Goal: Transaction & Acquisition: Purchase product/service

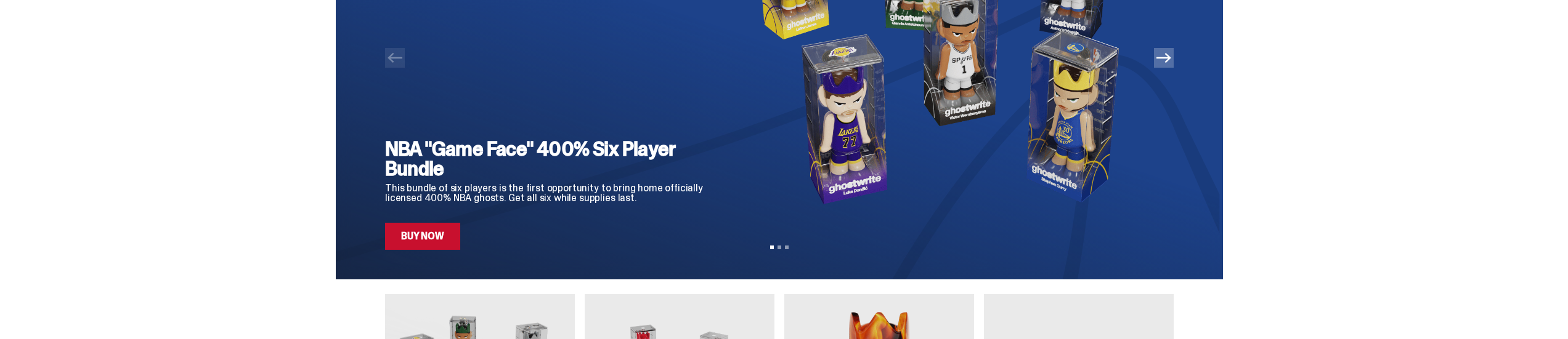
scroll to position [329, 0]
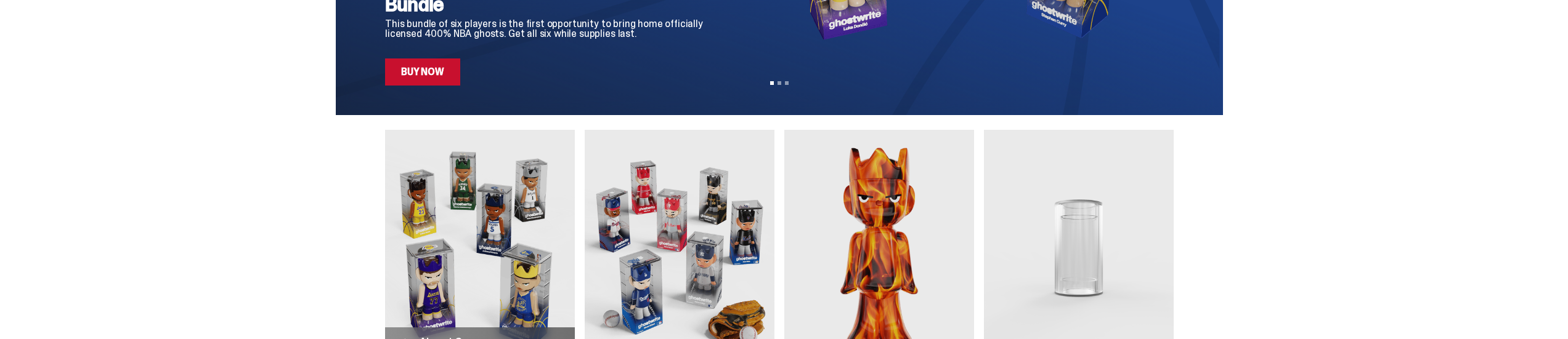
click at [431, 79] on link "Buy Now" at bounding box center [423, 72] width 75 height 27
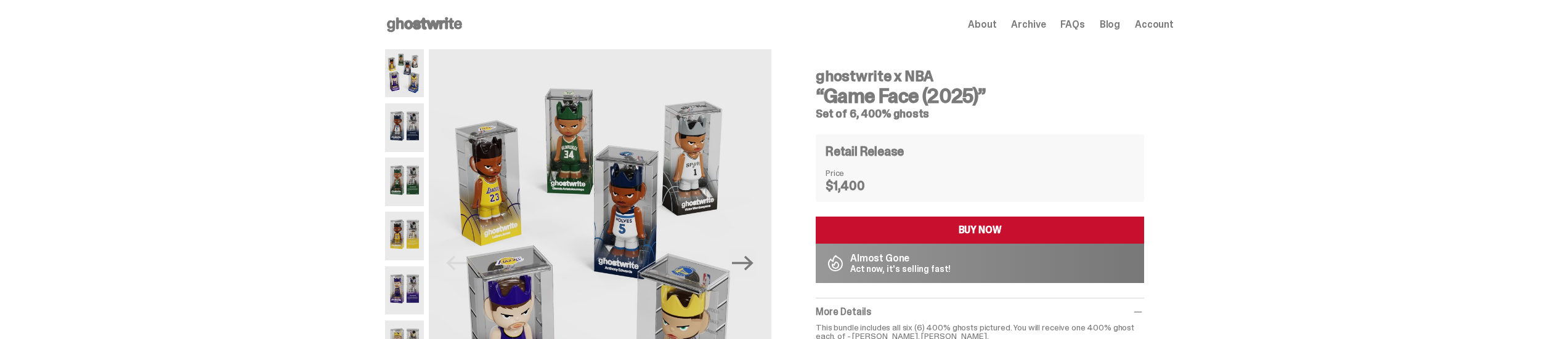
click at [435, 20] on icon at bounding box center [425, 24] width 79 height 20
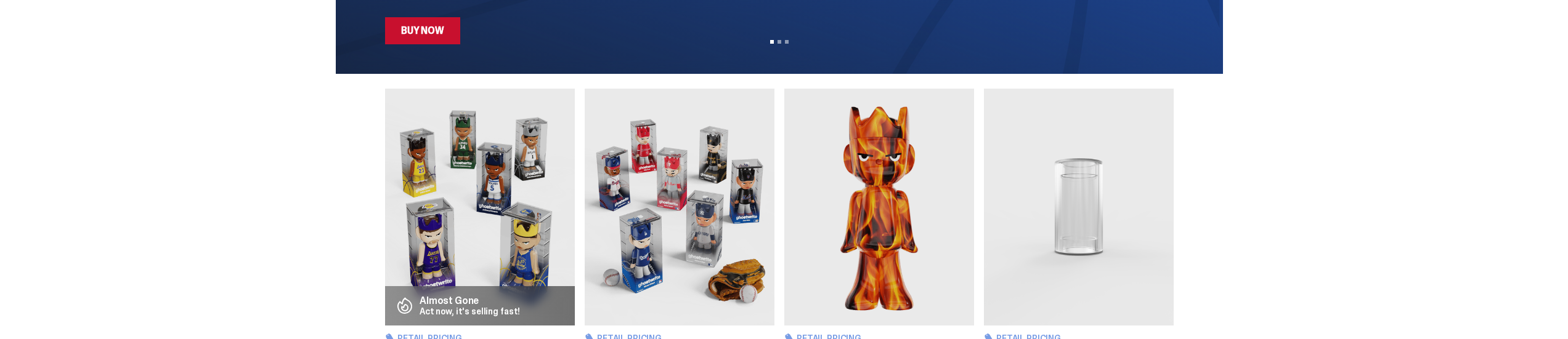
scroll to position [533, 0]
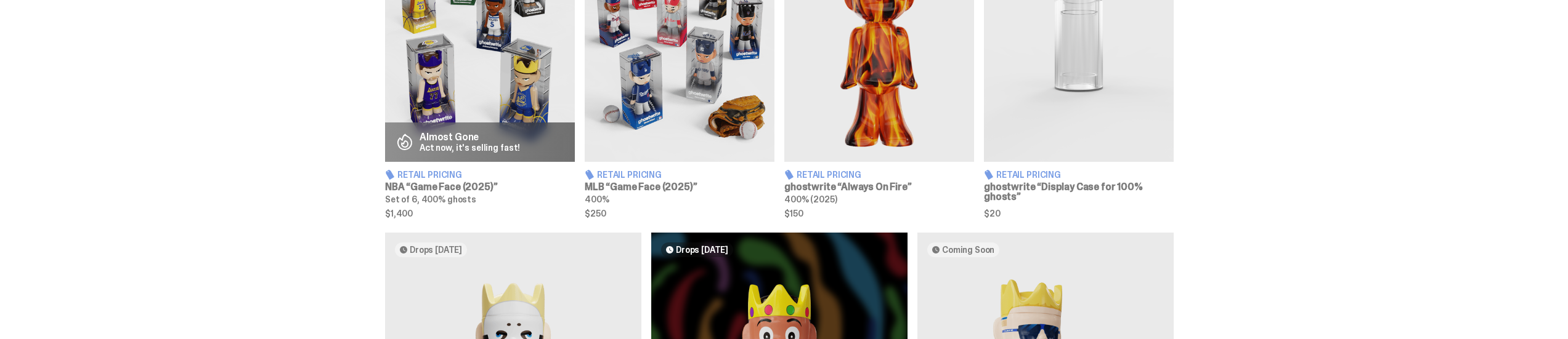
click at [676, 46] on img at bounding box center [679, 43] width 190 height 237
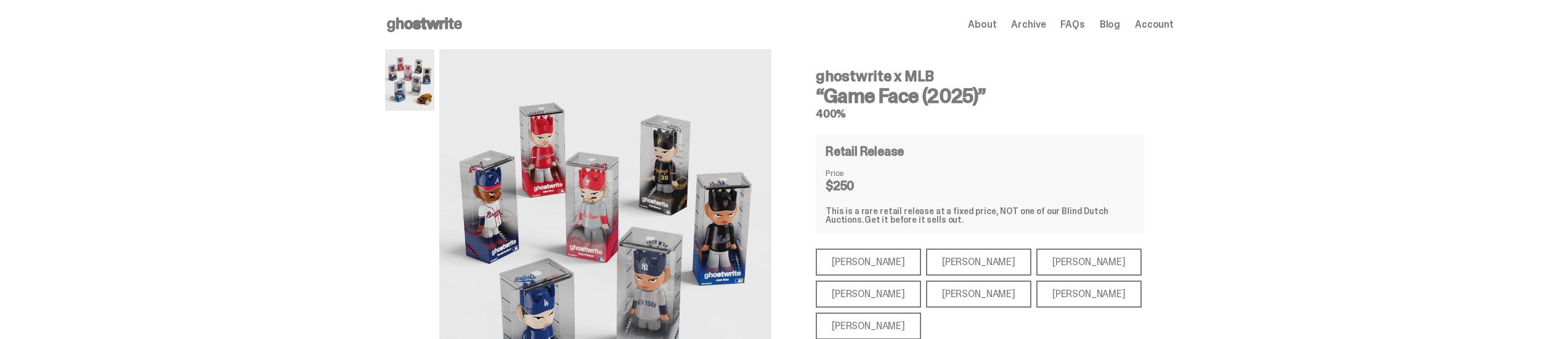
scroll to position [164, 0]
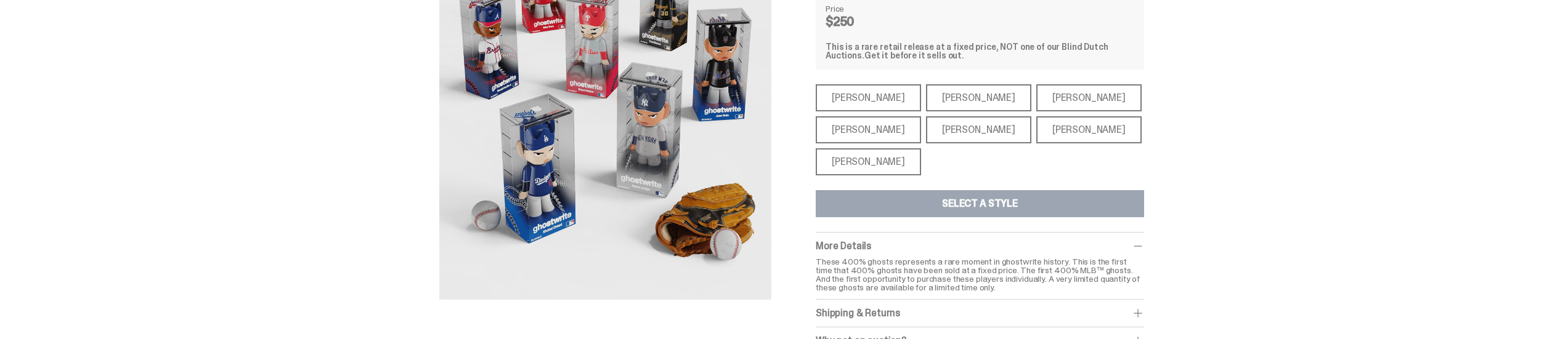
click at [868, 131] on div "[PERSON_NAME]" at bounding box center [868, 129] width 106 height 27
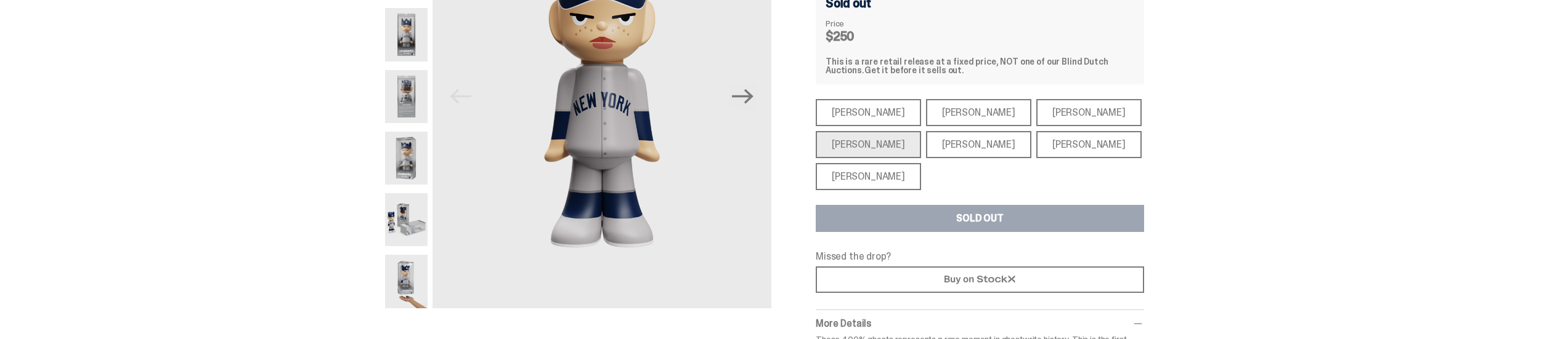
click at [861, 105] on div "[PERSON_NAME]" at bounding box center [868, 112] width 106 height 27
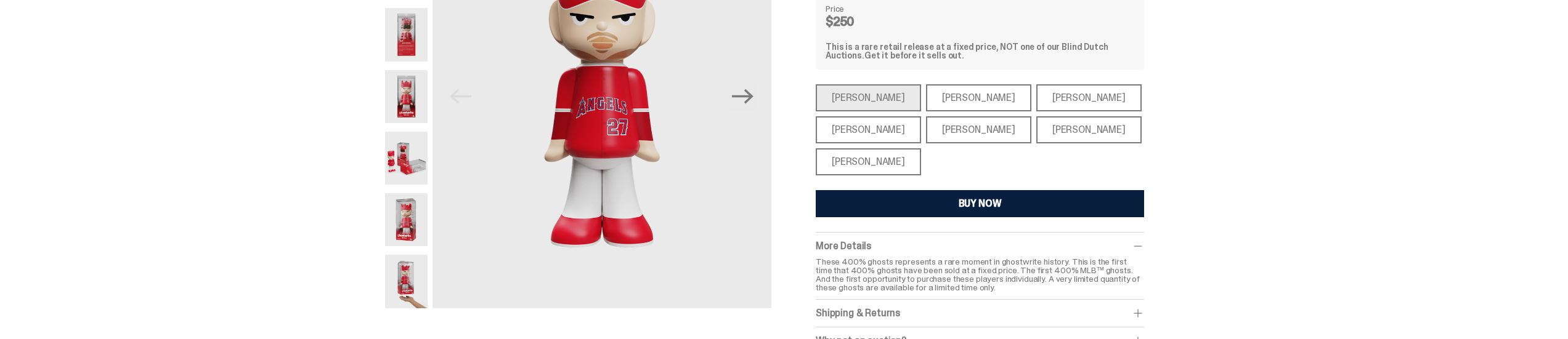
click at [851, 161] on div "[PERSON_NAME]" at bounding box center [868, 162] width 106 height 27
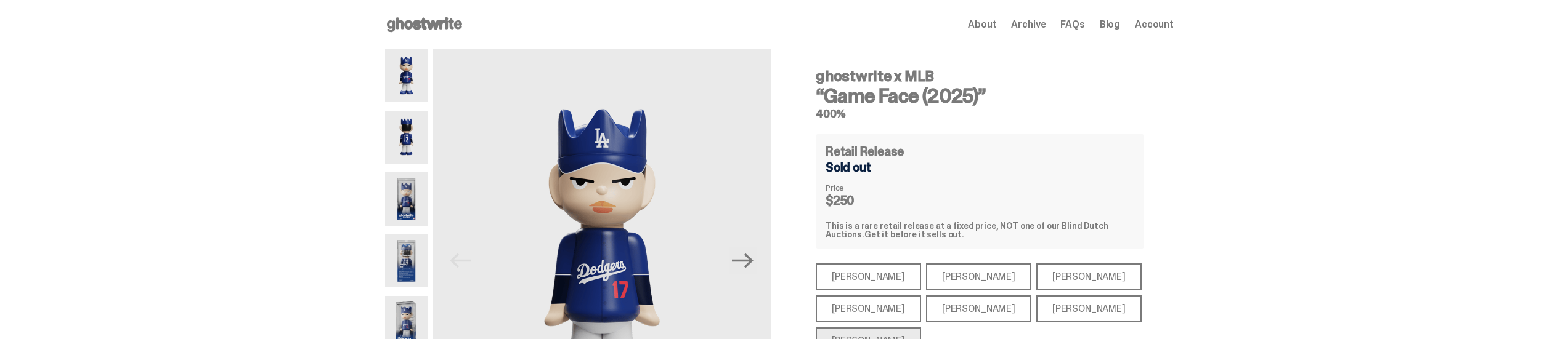
click at [1154, 20] on span "Account" at bounding box center [1154, 24] width 38 height 10
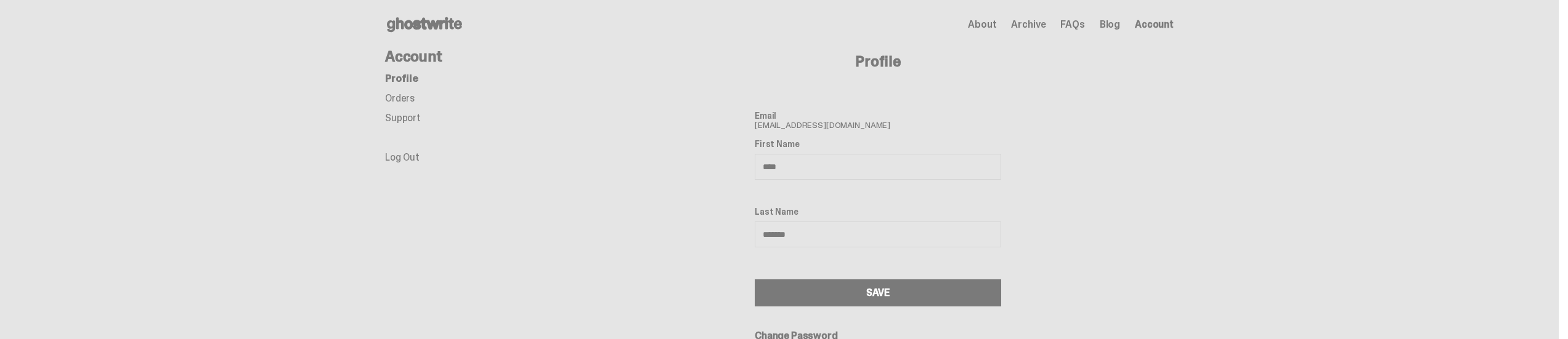
click at [396, 99] on link "Orders" at bounding box center [400, 98] width 30 height 13
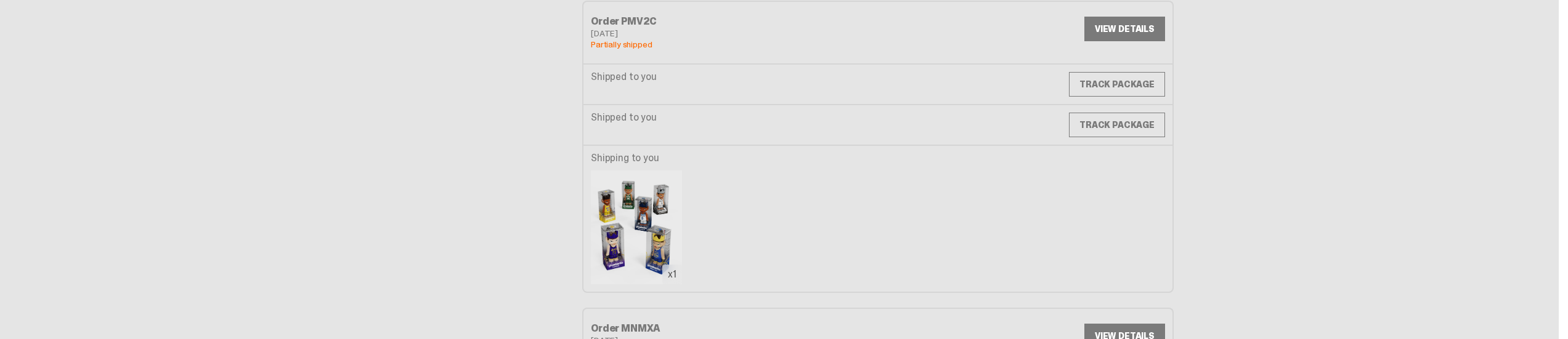
scroll to position [37, 0]
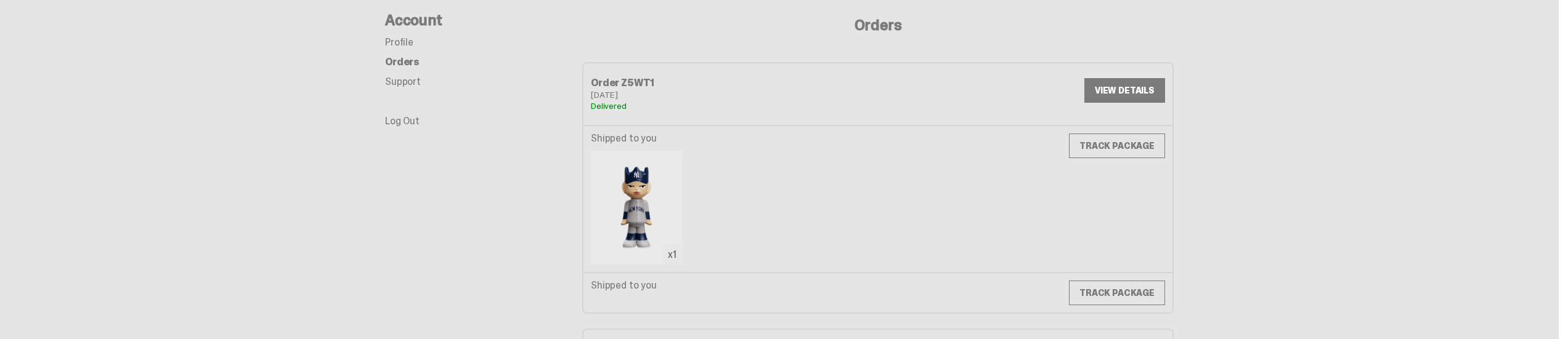
click at [1149, 93] on link "VIEW DETAILS" at bounding box center [1125, 91] width 80 height 24
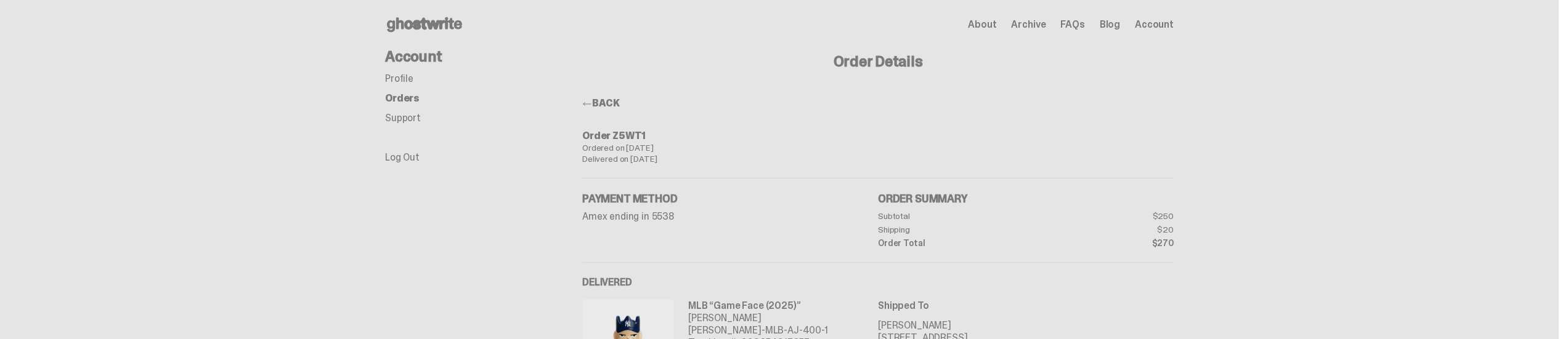
click at [429, 14] on div "Open main menu Home About Archive FAQs Blog Account About Archive FAQs Blog Acc…" at bounding box center [780, 24] width 788 height 49
click at [430, 21] on use at bounding box center [425, 24] width 75 height 15
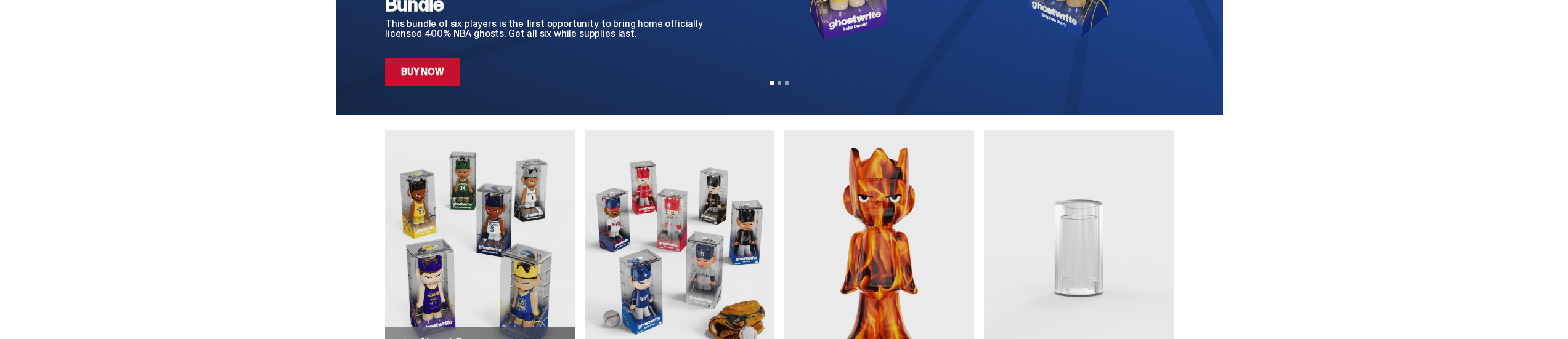
scroll to position [493, 0]
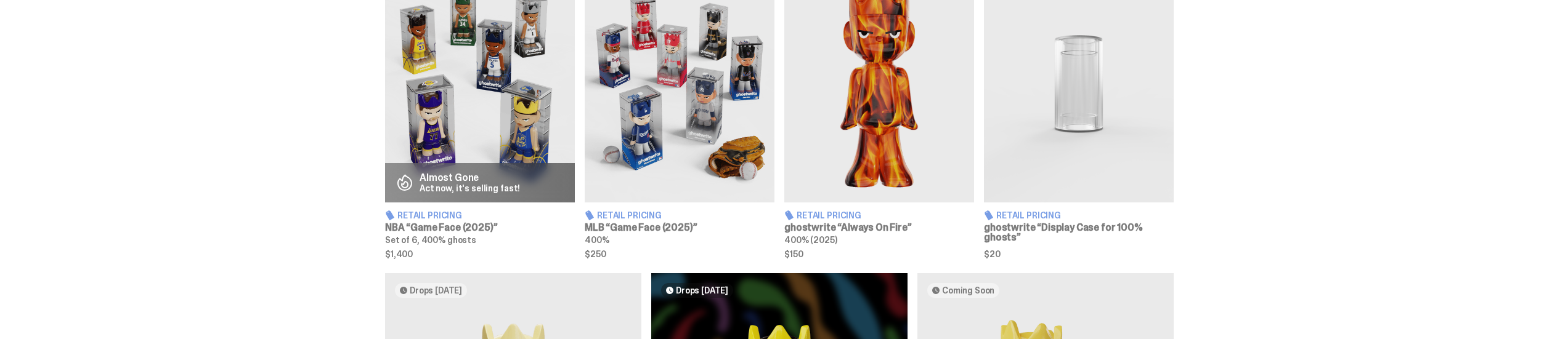
click at [713, 80] on img at bounding box center [679, 84] width 190 height 237
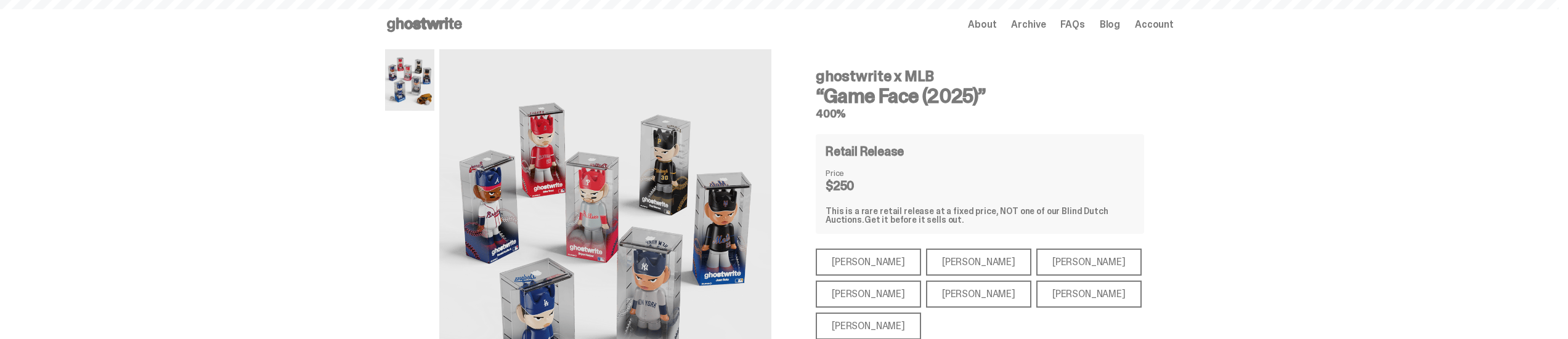
scroll to position [164, 0]
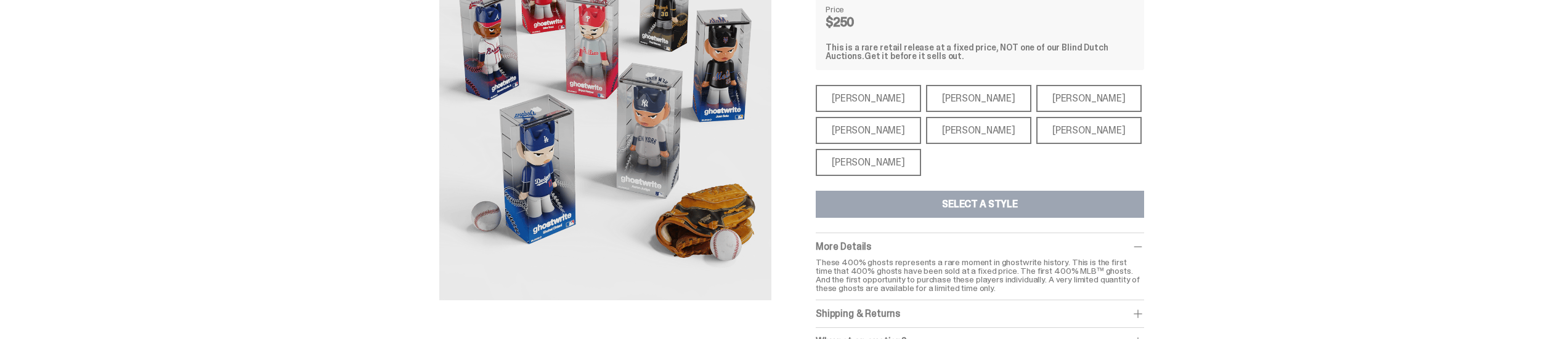
click at [858, 136] on div "[PERSON_NAME]" at bounding box center [868, 130] width 106 height 27
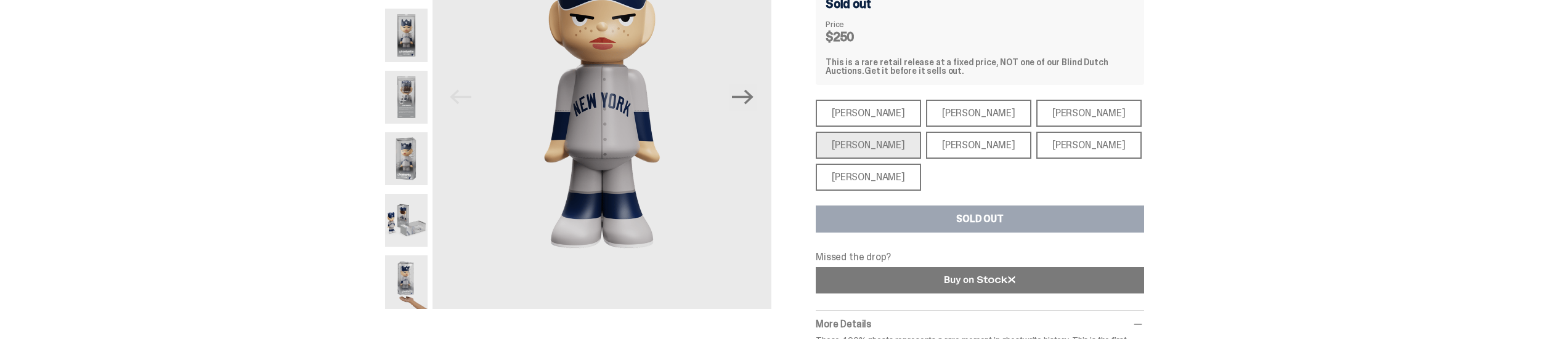
click at [960, 279] on icon at bounding box center [980, 280] width 71 height 10
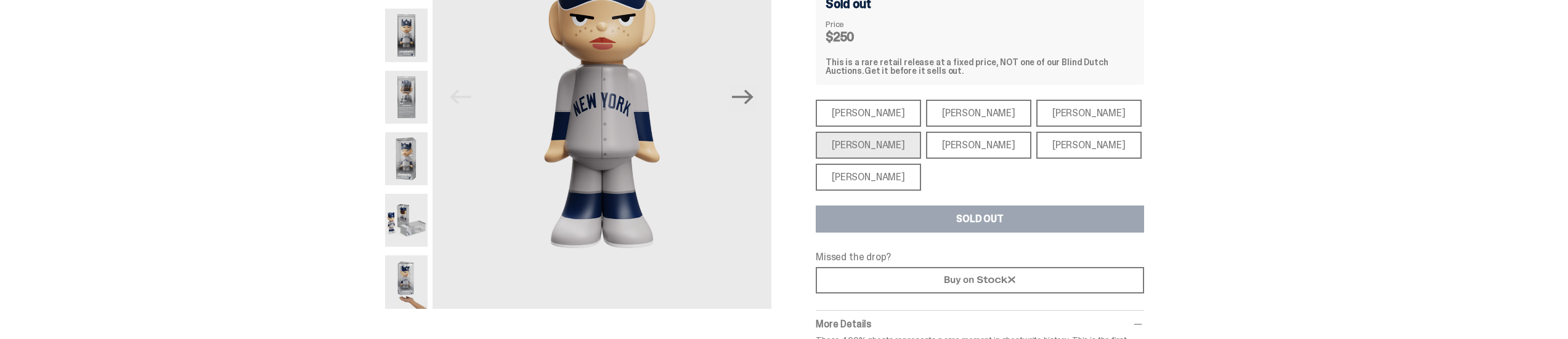
click at [870, 178] on div "[PERSON_NAME]" at bounding box center [868, 177] width 106 height 27
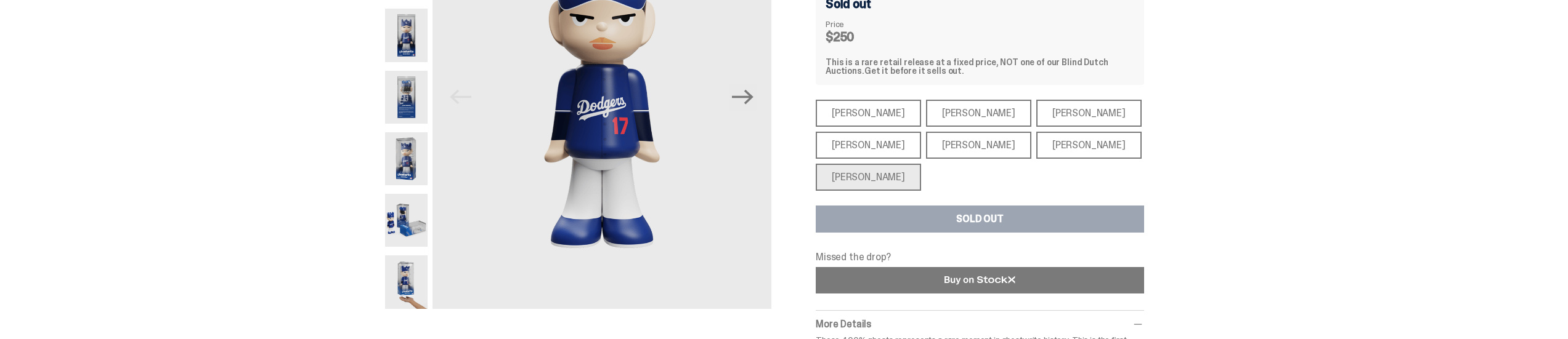
click at [878, 286] on link at bounding box center [980, 280] width 329 height 26
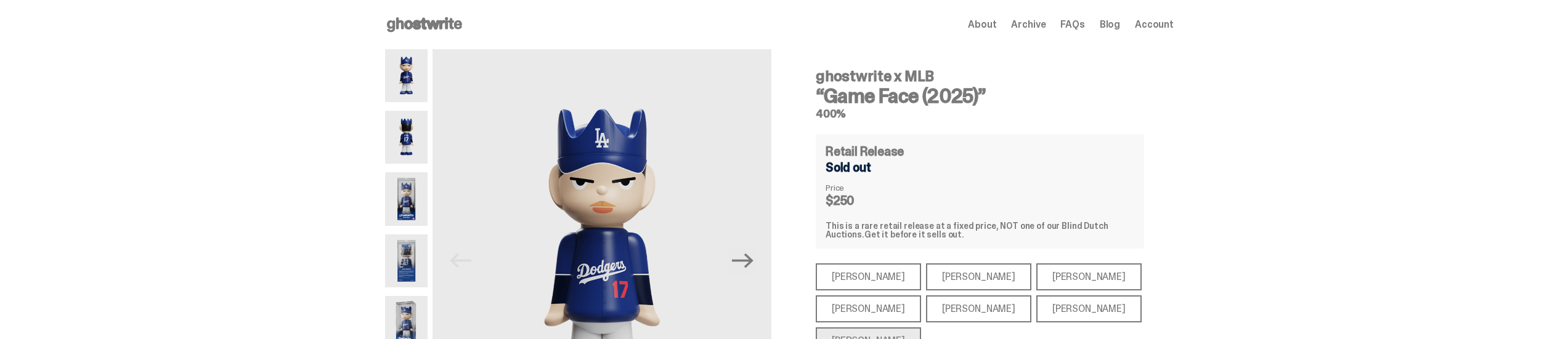
click at [1169, 24] on span "Account" at bounding box center [1154, 24] width 38 height 10
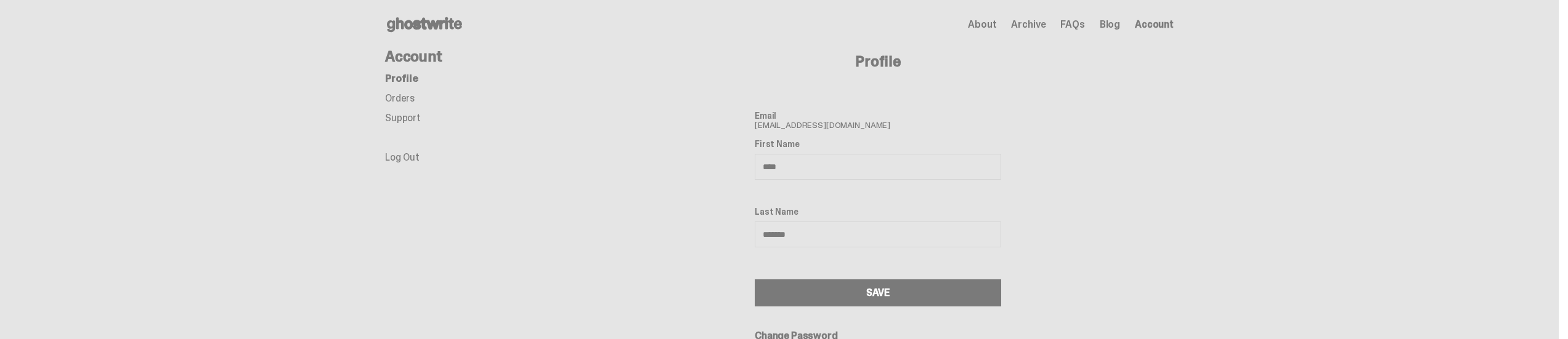
click at [405, 99] on link "Orders" at bounding box center [400, 98] width 30 height 13
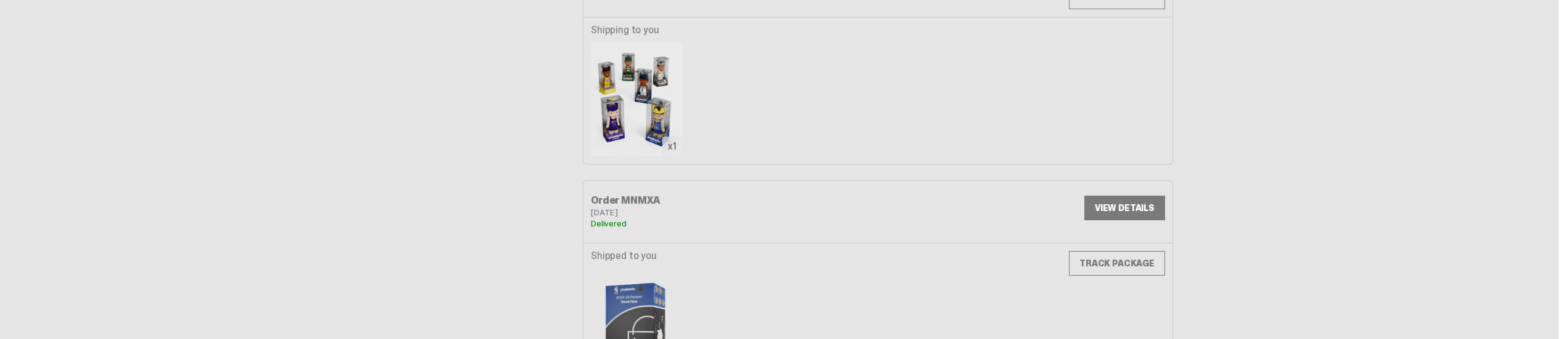
scroll to position [656, 0]
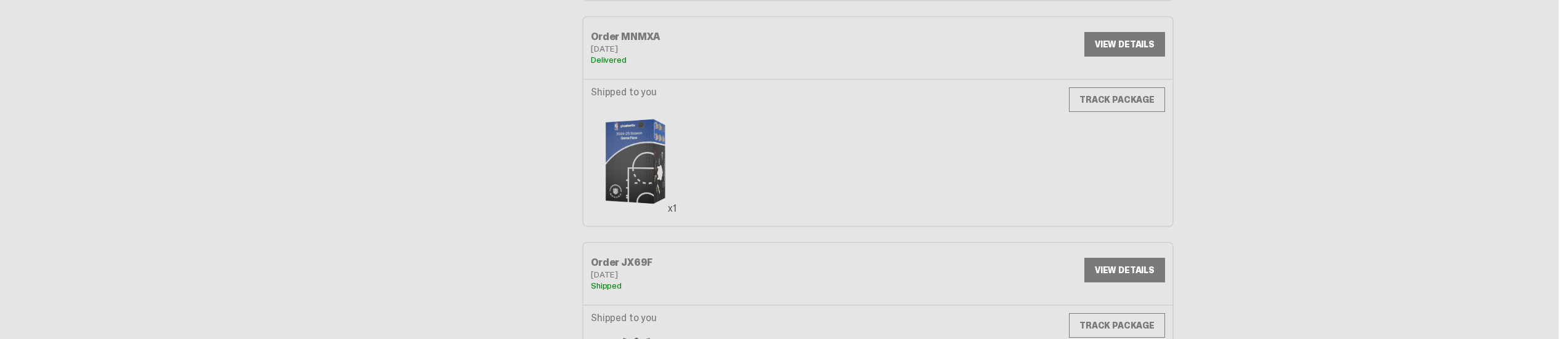
click at [1127, 40] on link "VIEW DETAILS" at bounding box center [1125, 45] width 80 height 24
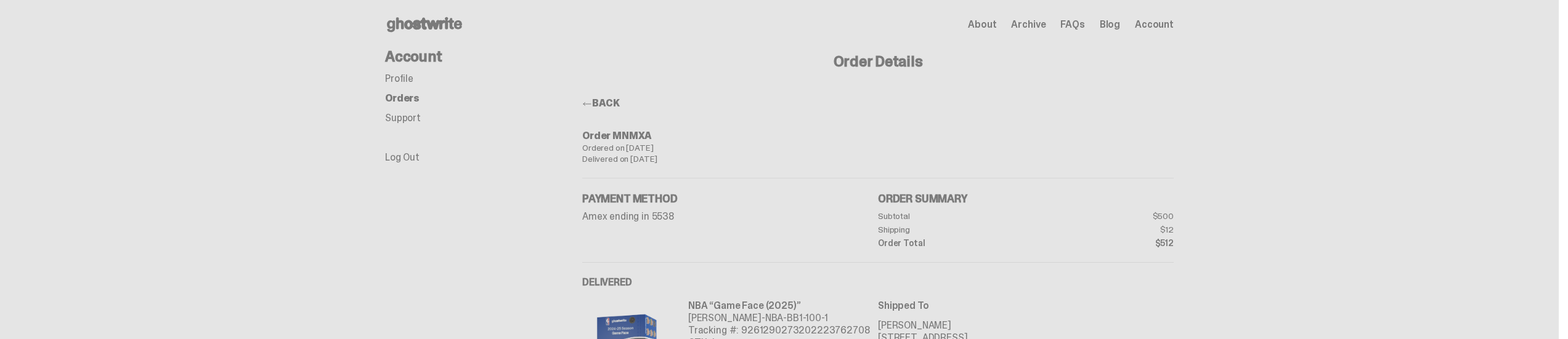
click at [434, 19] on icon at bounding box center [425, 24] width 79 height 20
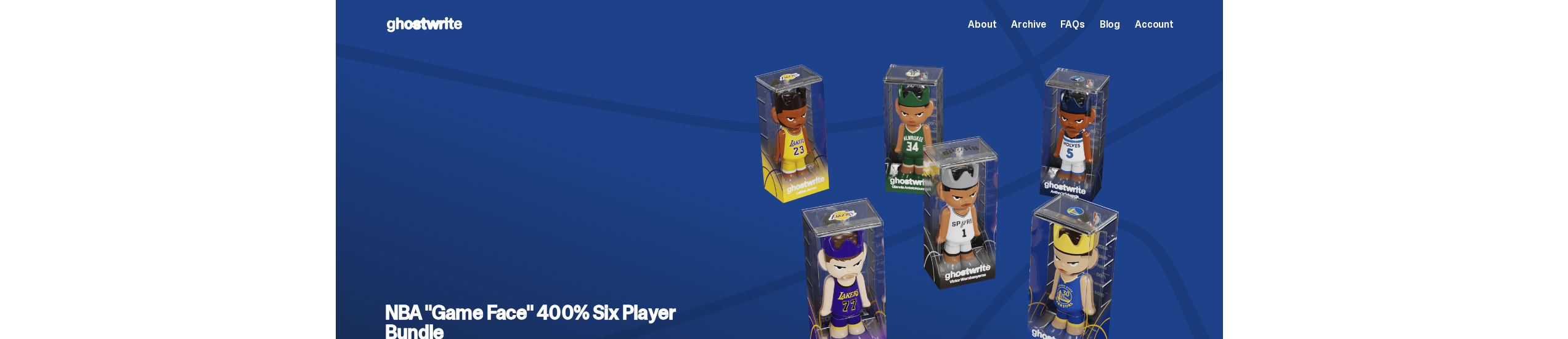
click at [1040, 28] on span "Archive" at bounding box center [1028, 24] width 34 height 10
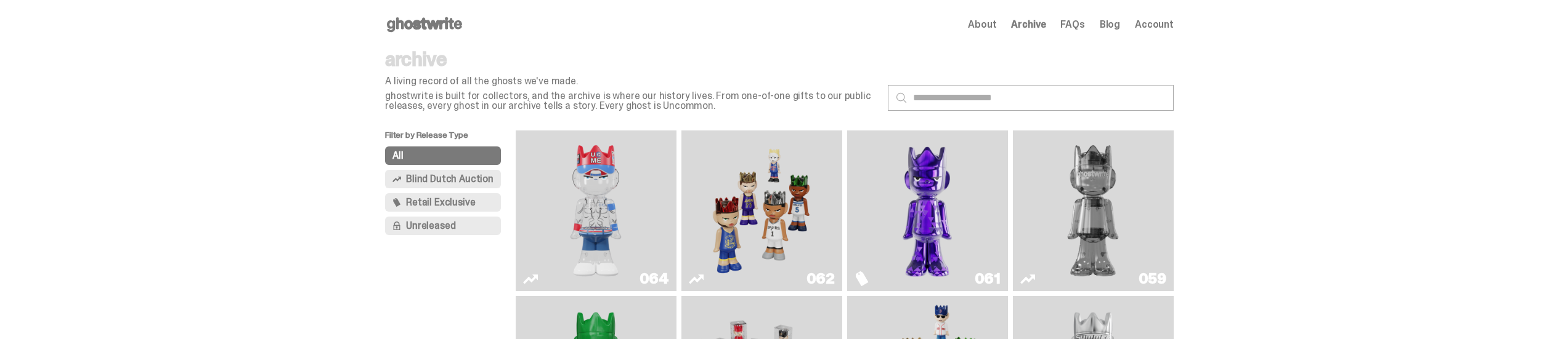
click at [446, 202] on span "Retail Exclusive" at bounding box center [441, 202] width 69 height 10
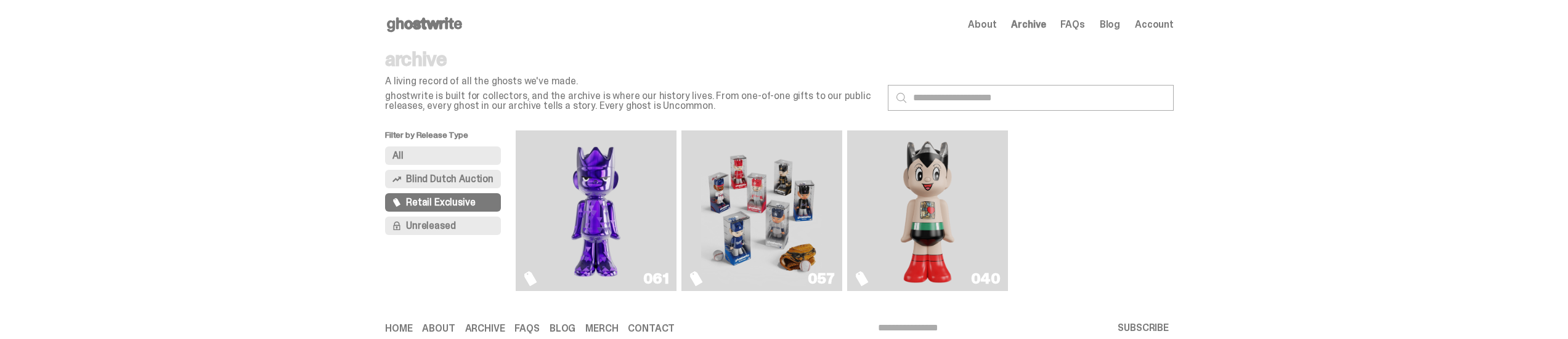
click at [461, 176] on span "Blind Dutch Auction" at bounding box center [450, 178] width 87 height 10
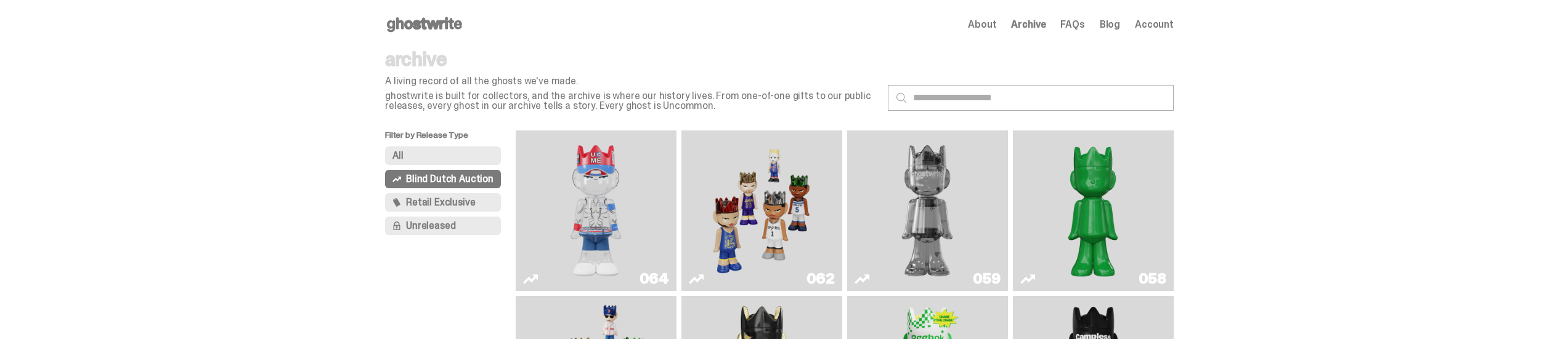
click at [746, 197] on img "Game Face (2025)" at bounding box center [761, 211] width 121 height 151
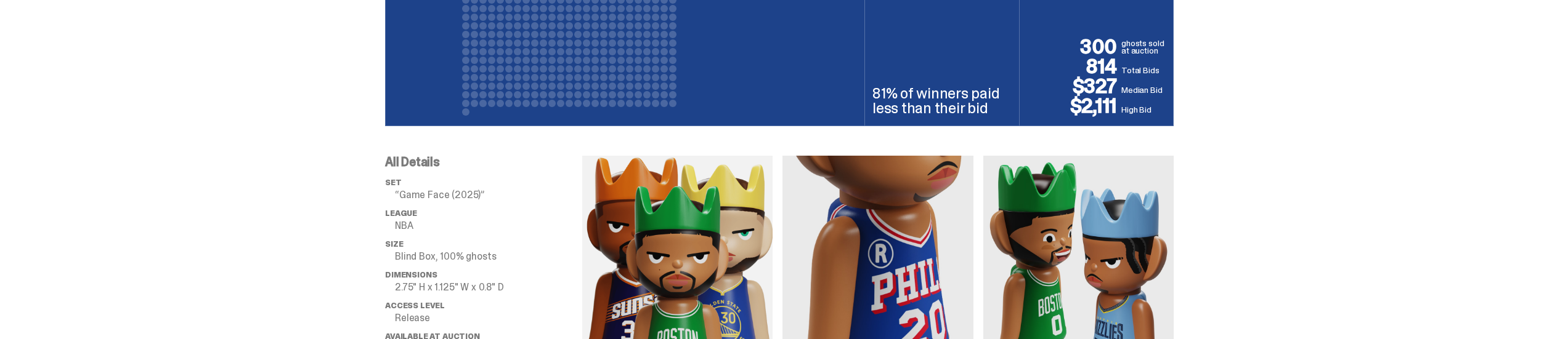
scroll to position [986, 0]
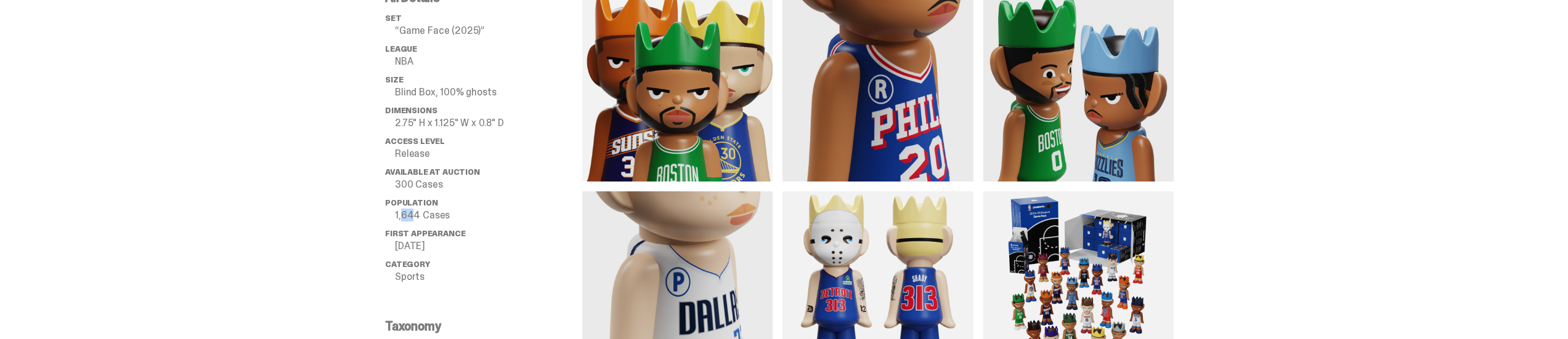
drag, startPoint x: 406, startPoint y: 218, endPoint x: 419, endPoint y: 214, distance: 13.6
click at [419, 214] on p "1,644 Cases" at bounding box center [489, 215] width 187 height 10
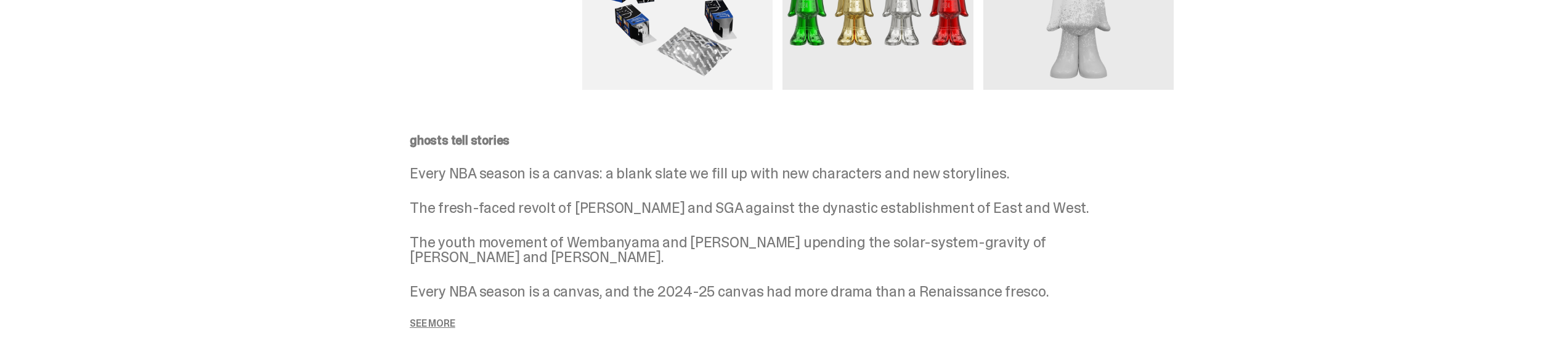
scroll to position [0, 0]
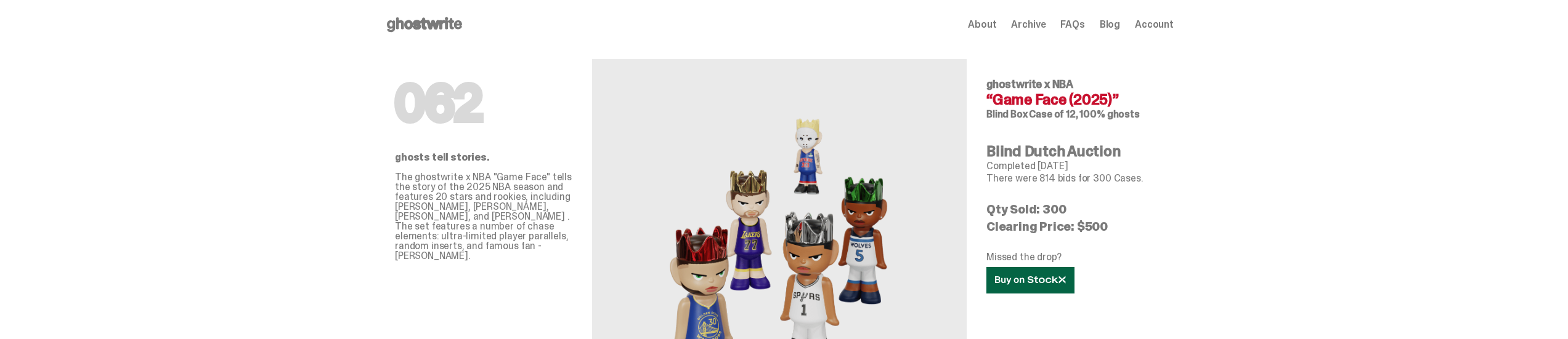
click at [1035, 284] on icon at bounding box center [1030, 280] width 71 height 10
click at [457, 22] on use at bounding box center [425, 24] width 75 height 15
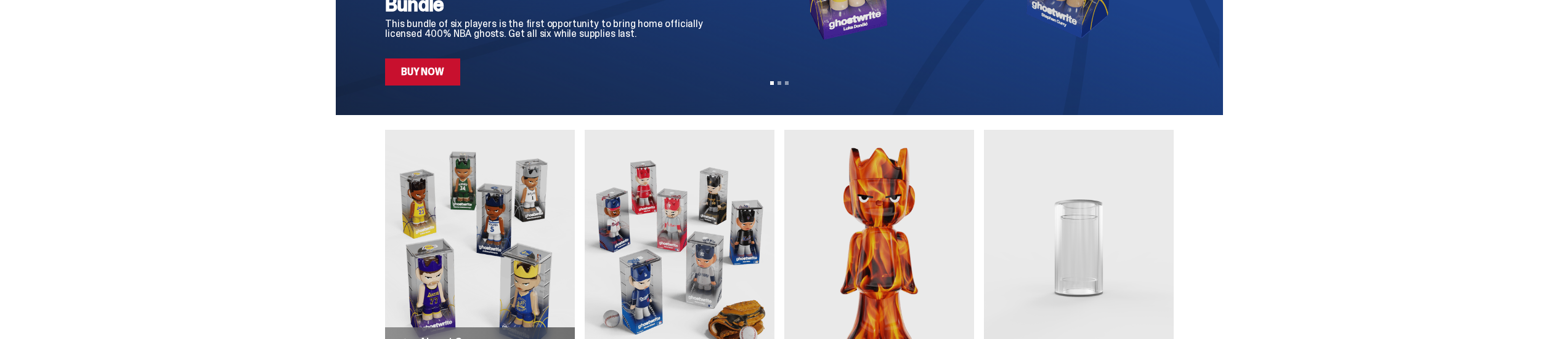
scroll to position [493, 0]
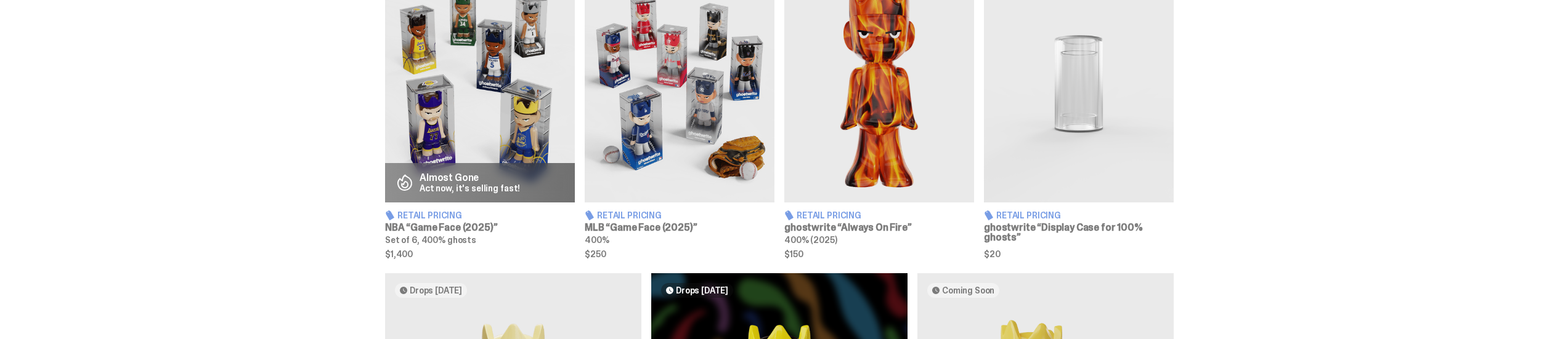
click at [454, 98] on img at bounding box center [480, 84] width 190 height 237
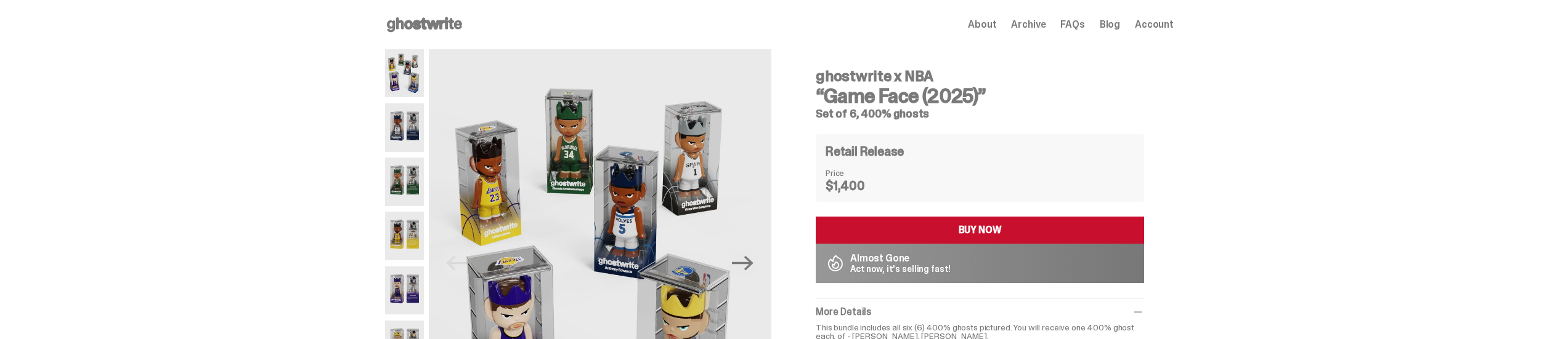
click at [444, 22] on use at bounding box center [425, 24] width 75 height 15
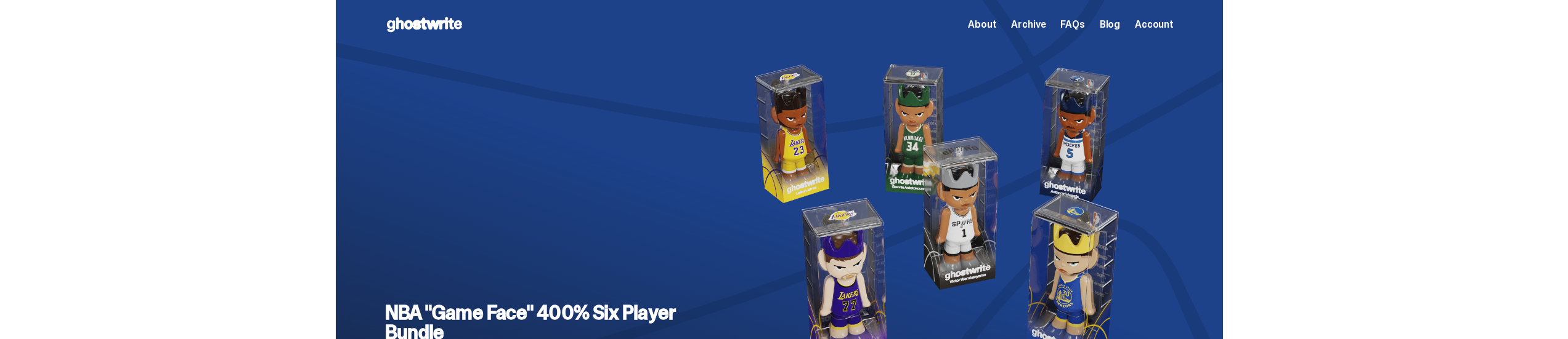
click at [1038, 24] on span "Archive" at bounding box center [1028, 24] width 34 height 10
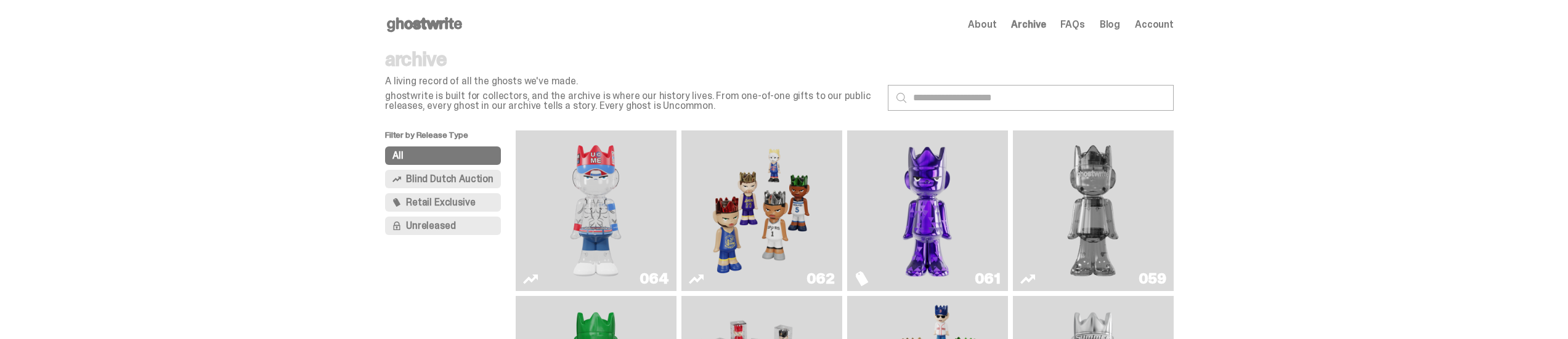
click at [429, 200] on span "Retail Exclusive" at bounding box center [441, 202] width 69 height 10
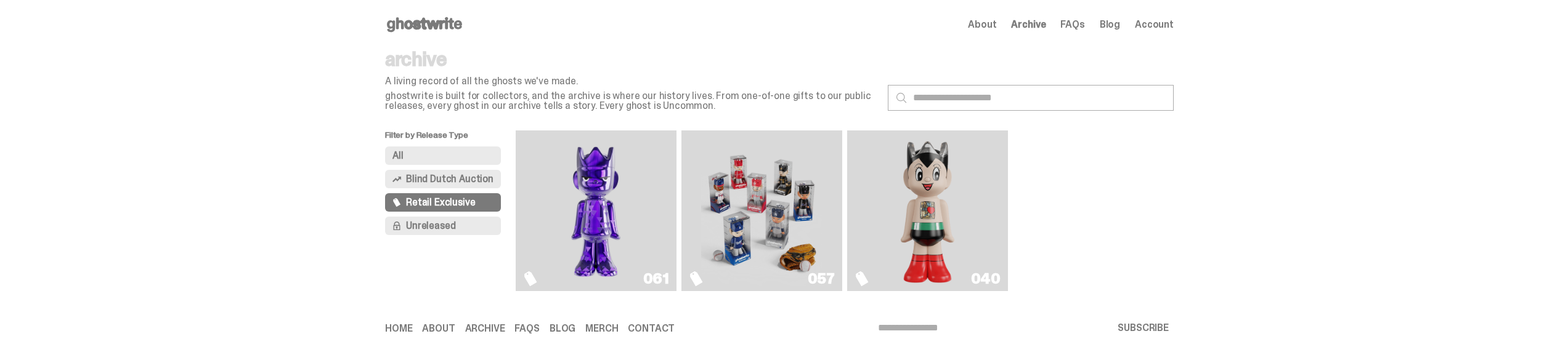
click at [447, 176] on span "Blind Dutch Auction" at bounding box center [450, 178] width 87 height 10
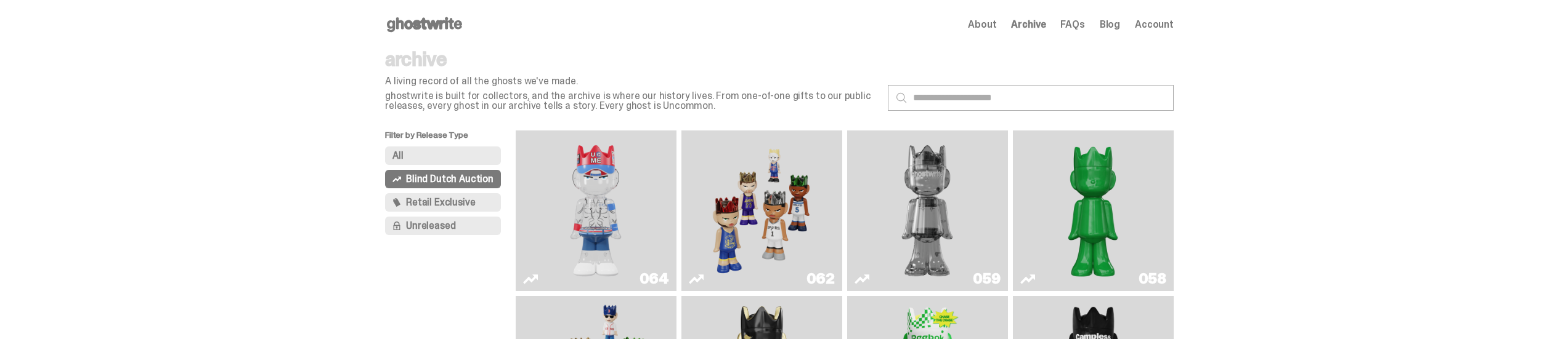
click at [760, 211] on img "Game Face (2025)" at bounding box center [761, 211] width 121 height 151
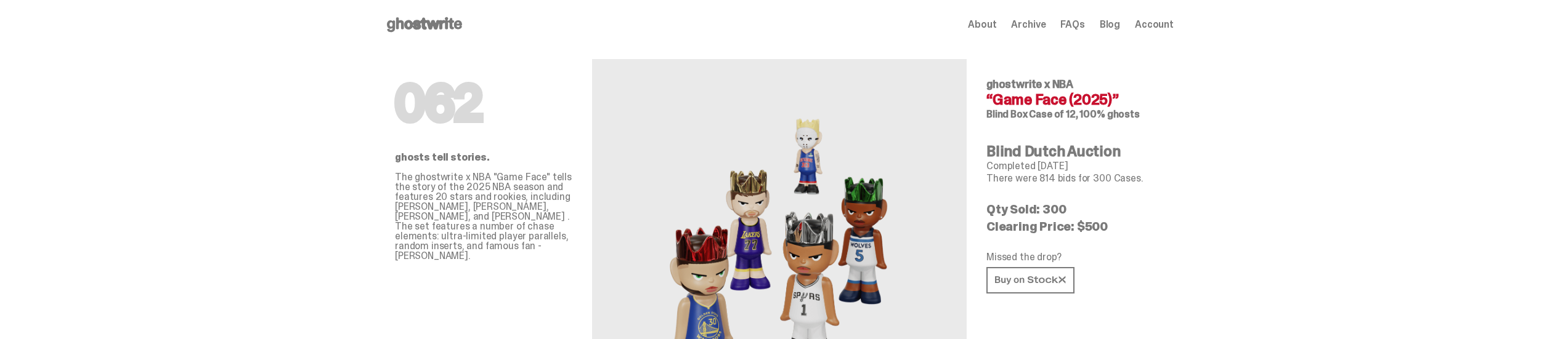
click at [1031, 21] on span "Archive" at bounding box center [1028, 24] width 34 height 10
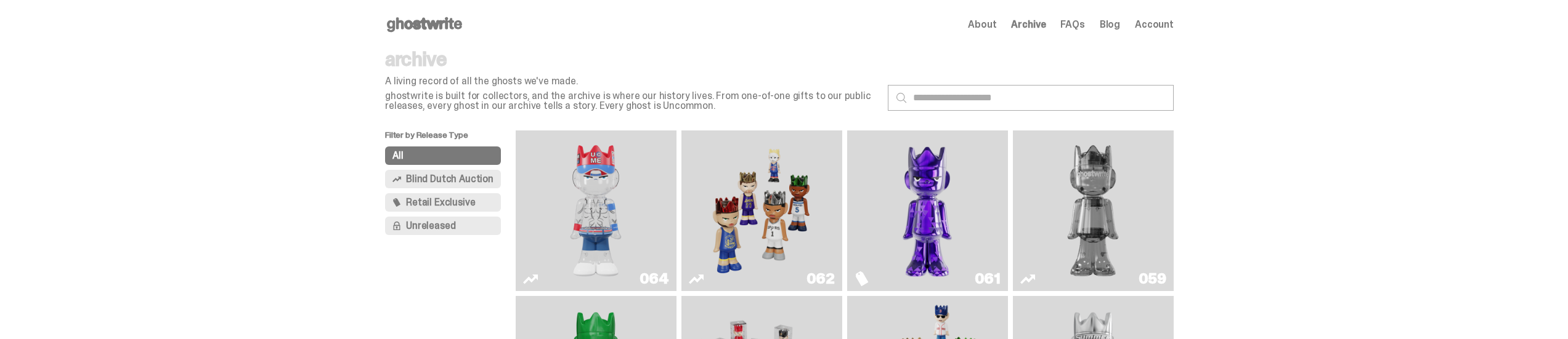
click at [439, 199] on span "Retail Exclusive" at bounding box center [441, 202] width 69 height 10
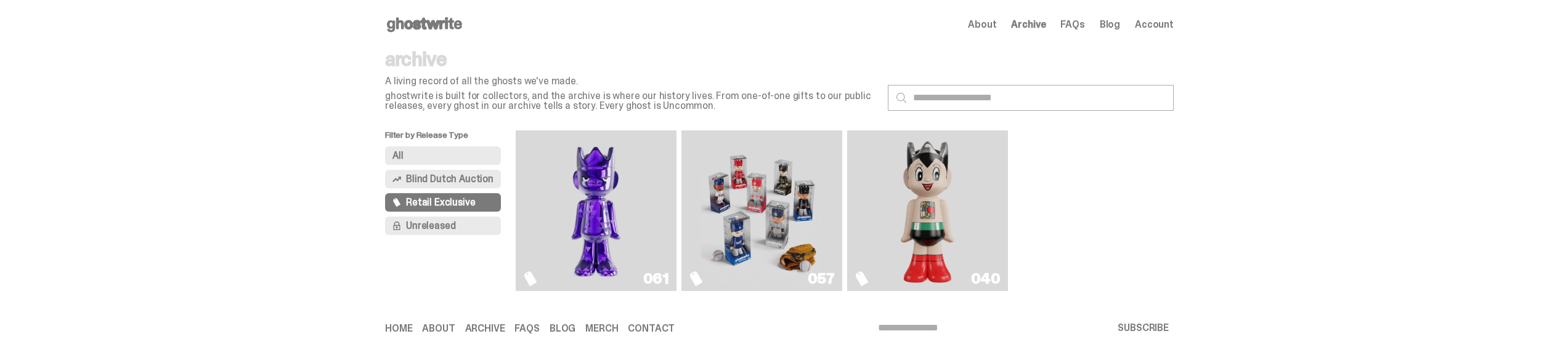
click at [459, 177] on span "Blind Dutch Auction" at bounding box center [450, 178] width 87 height 10
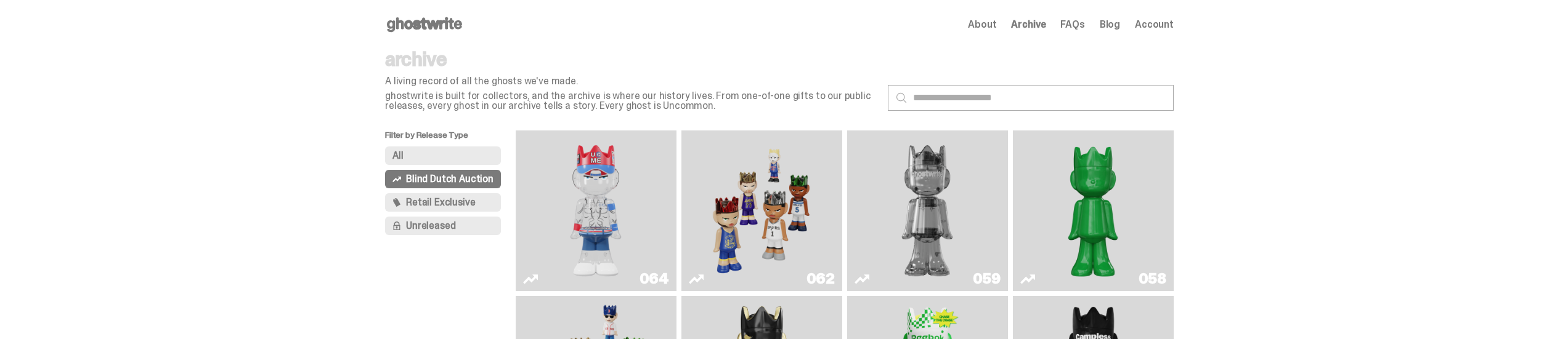
click at [782, 198] on img "Game Face (2025)" at bounding box center [761, 211] width 121 height 151
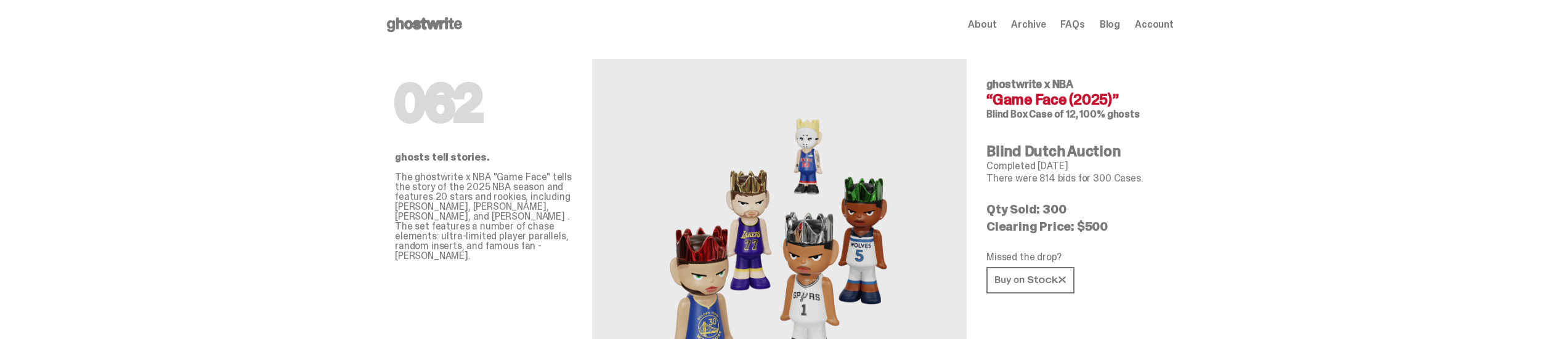
click at [432, 24] on use at bounding box center [425, 24] width 75 height 15
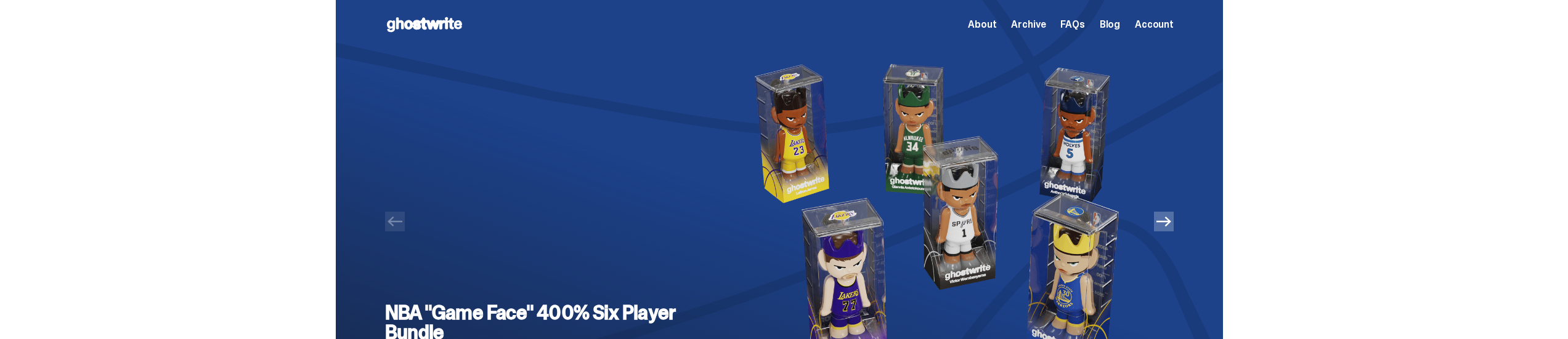
scroll to position [164, 0]
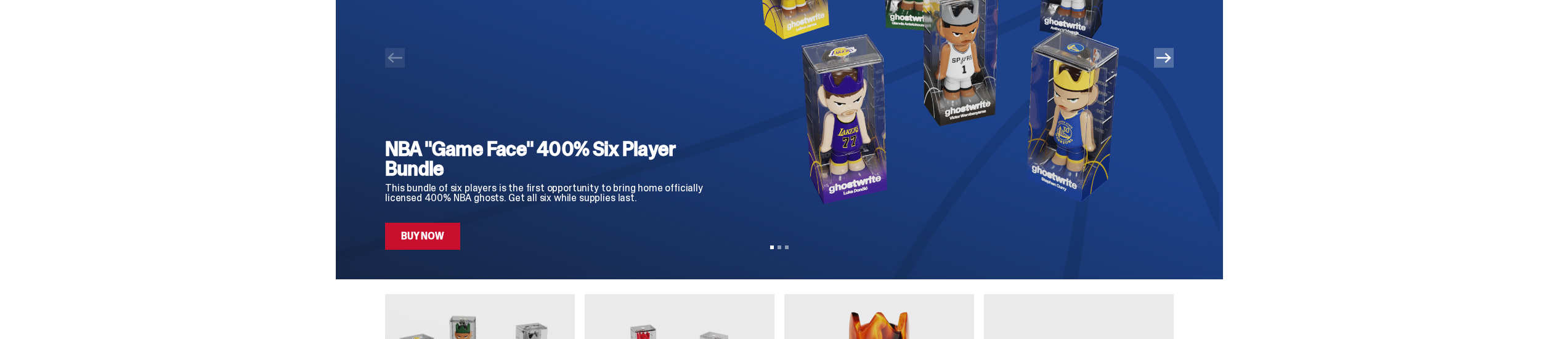
click at [447, 245] on link "Buy Now" at bounding box center [423, 236] width 75 height 27
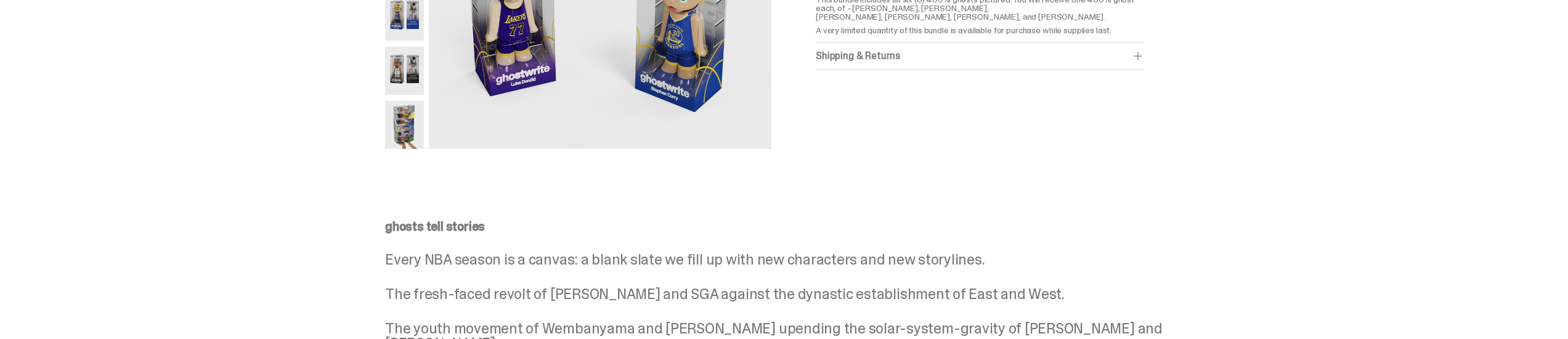
scroll to position [493, 0]
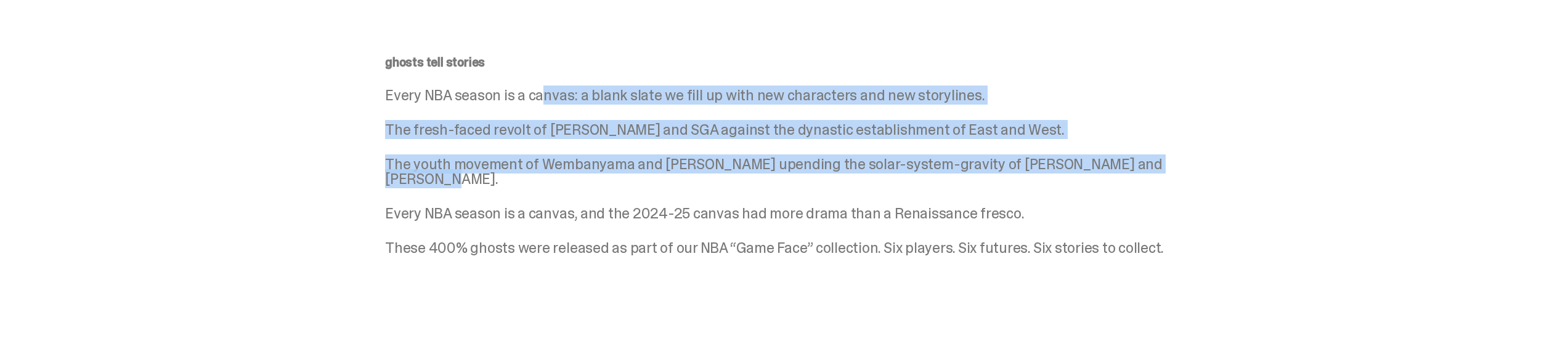
drag, startPoint x: 544, startPoint y: 88, endPoint x: 586, endPoint y: 178, distance: 99.3
click at [586, 178] on div "ghosts tell stories Every NBA season is a canvas: a blank slate we fill up with…" at bounding box center [780, 156] width 788 height 199
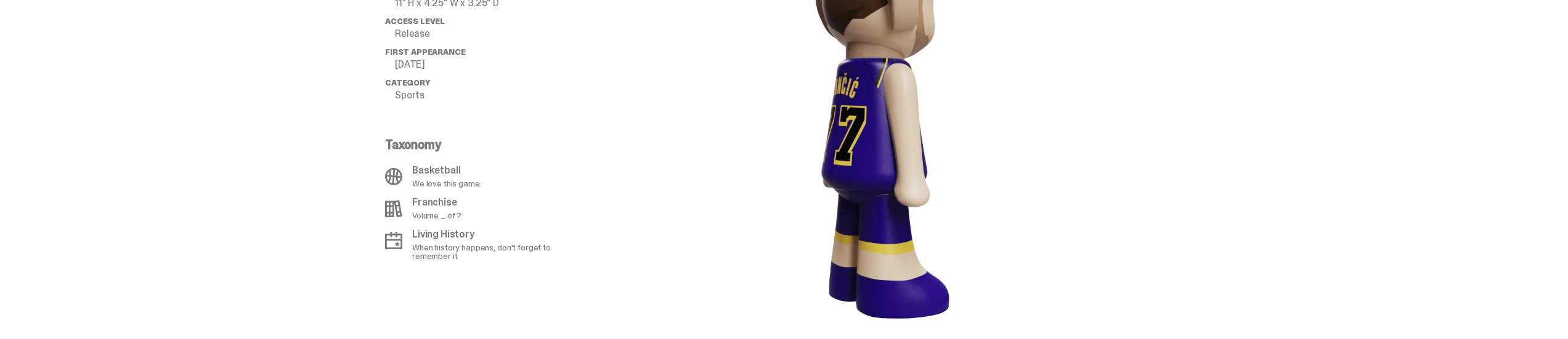
scroll to position [0, 0]
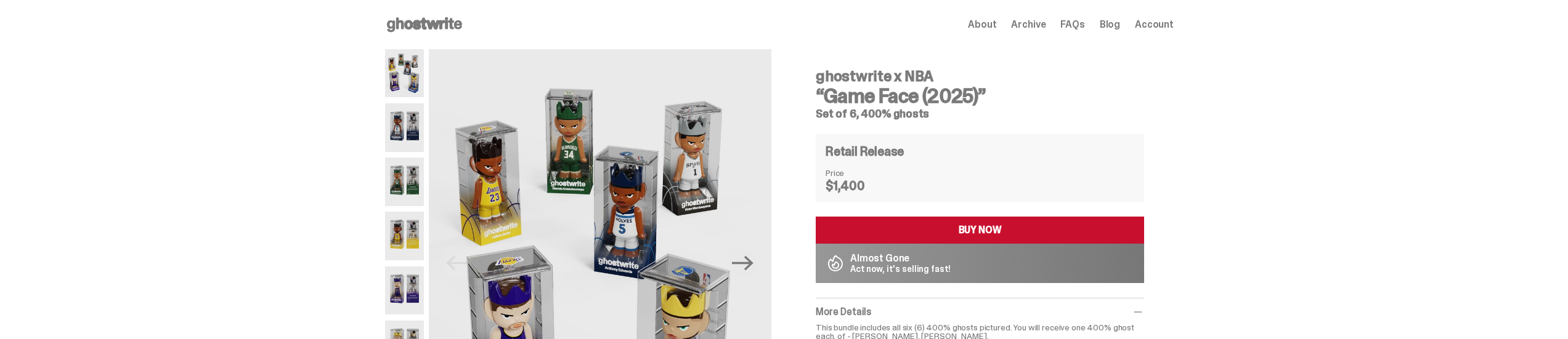
click at [1167, 21] on span "Account" at bounding box center [1154, 24] width 38 height 10
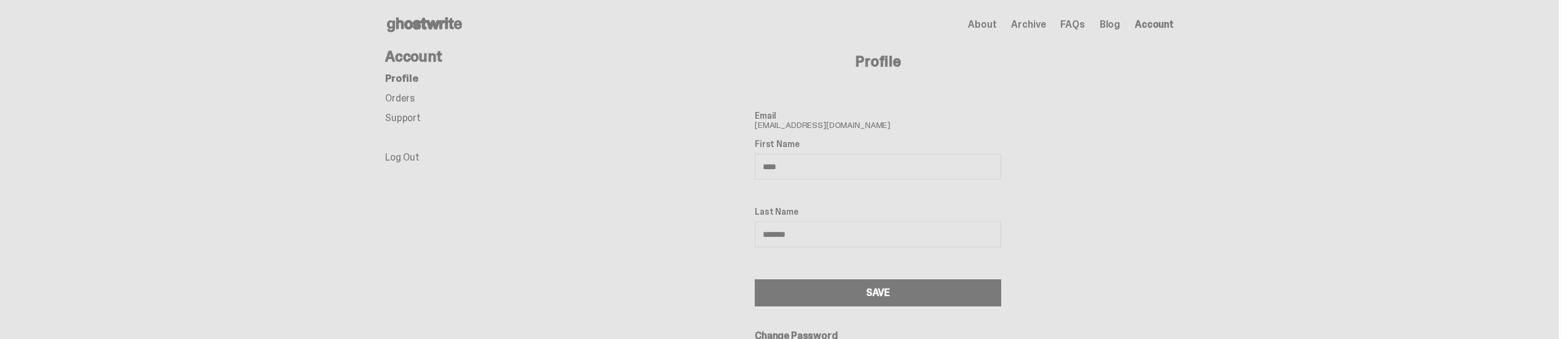
click at [402, 100] on link "Orders" at bounding box center [400, 98] width 30 height 13
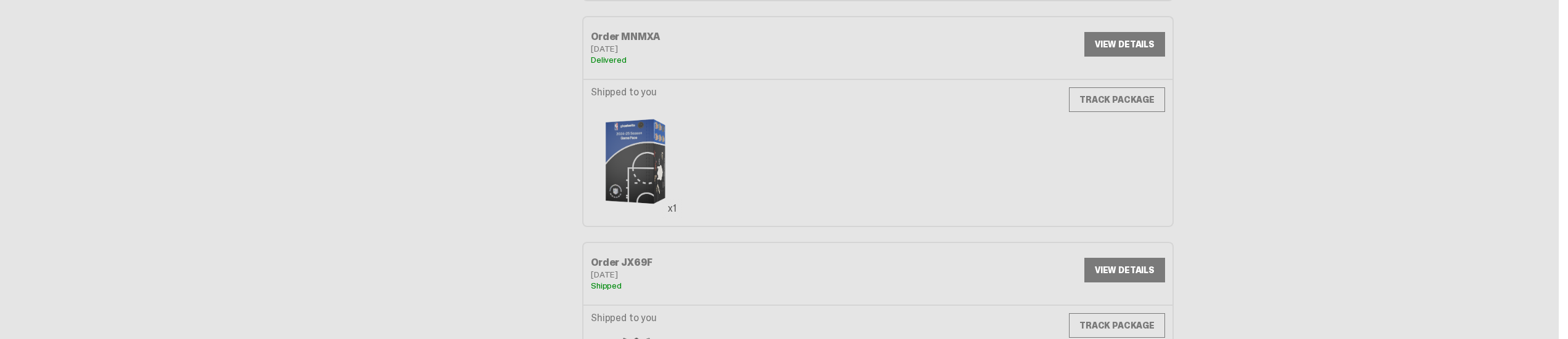
scroll to position [329, 0]
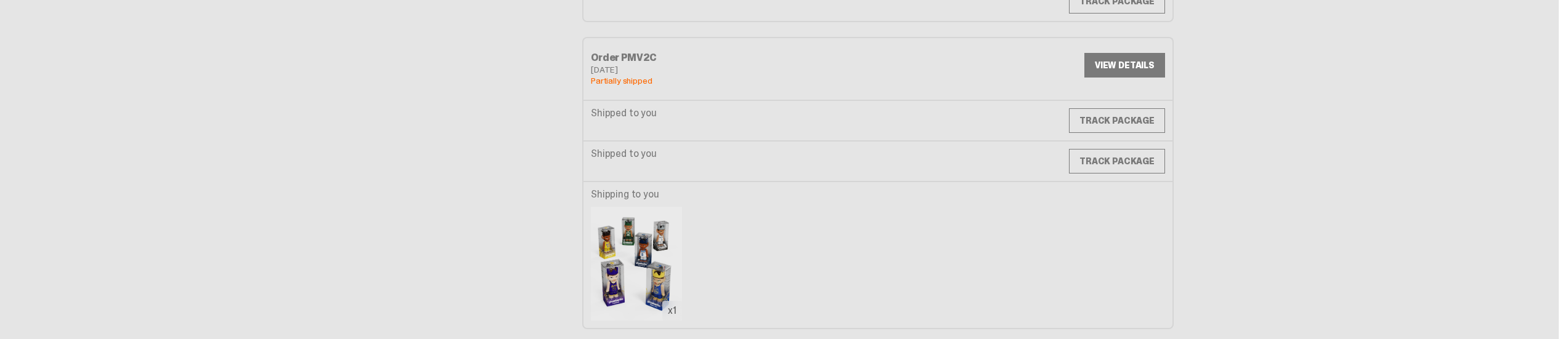
click at [1139, 70] on link "VIEW DETAILS" at bounding box center [1125, 66] width 80 height 24
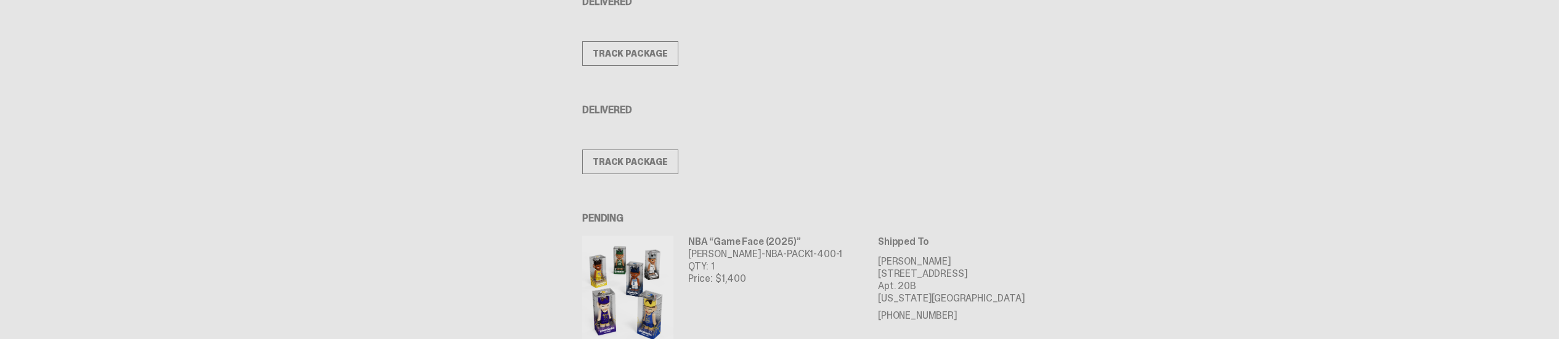
scroll to position [329, 0]
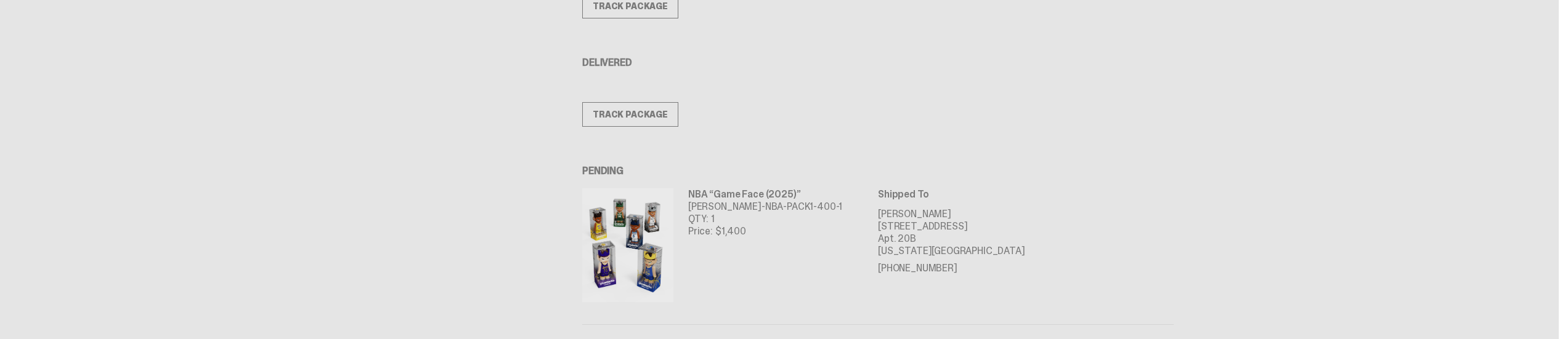
click at [638, 235] on img at bounding box center [628, 246] width 91 height 114
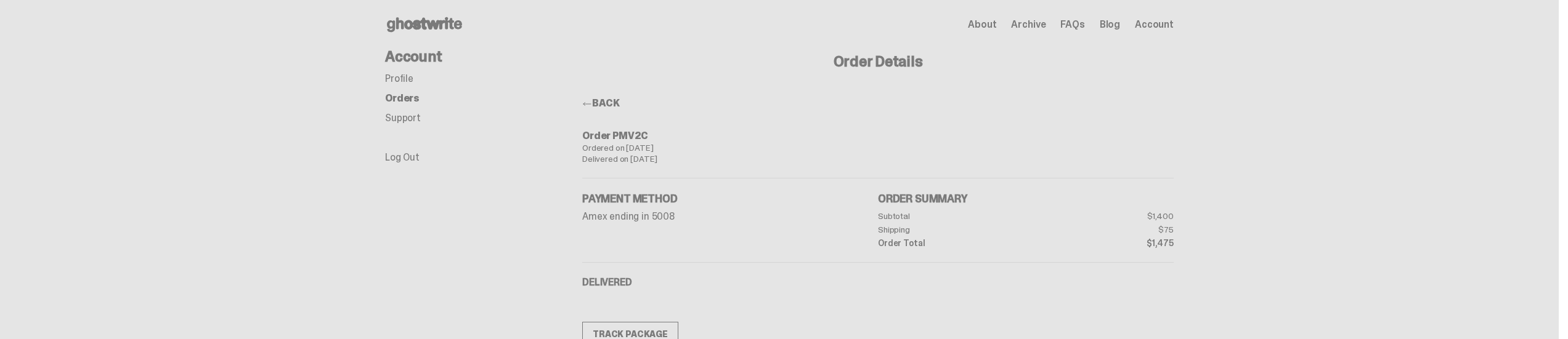
click at [425, 31] on icon at bounding box center [425, 24] width 79 height 20
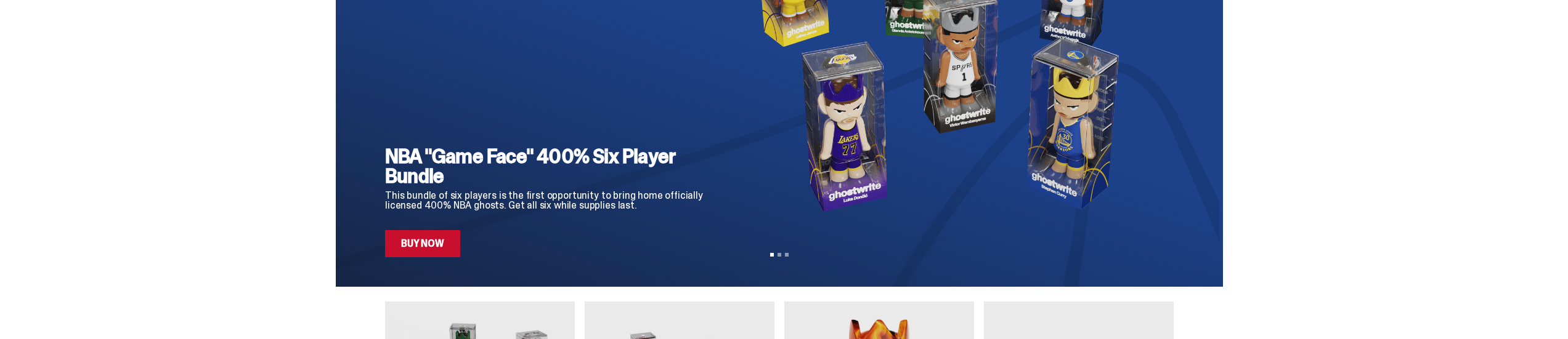
scroll to position [164, 0]
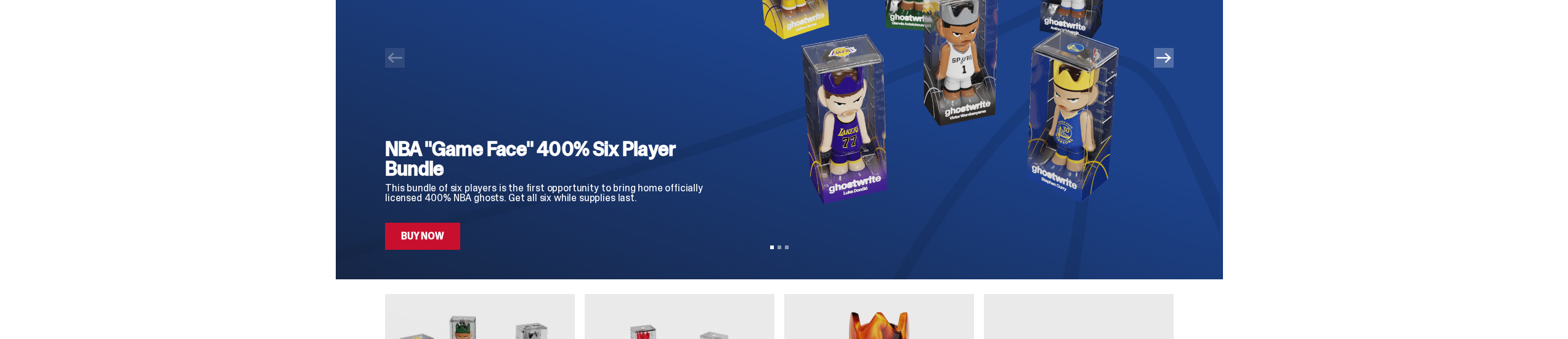
click at [441, 234] on link "Buy Now" at bounding box center [423, 236] width 75 height 27
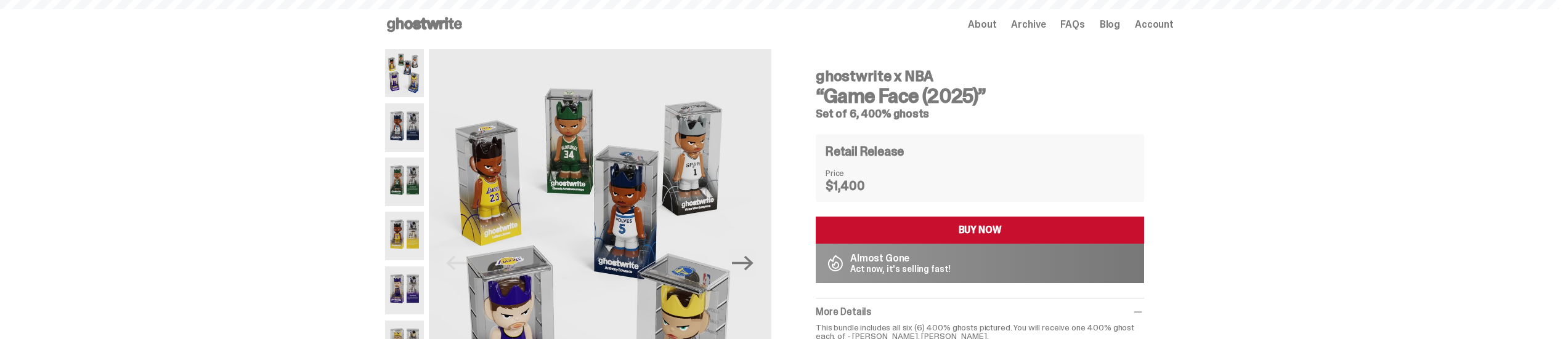
scroll to position [164, 0]
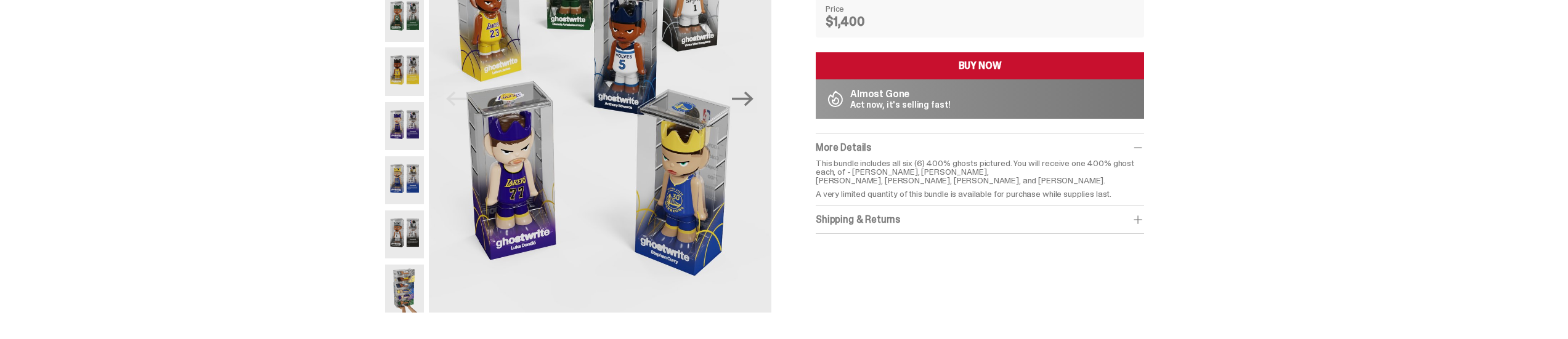
click at [882, 65] on button "BUY NOW" at bounding box center [980, 66] width 329 height 27
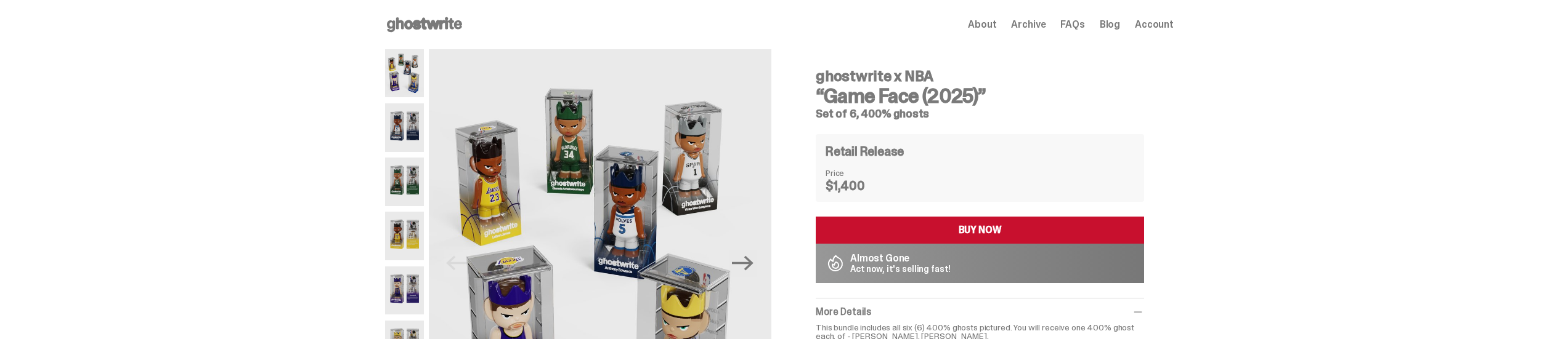
click at [1155, 26] on span "Account" at bounding box center [1154, 24] width 38 height 10
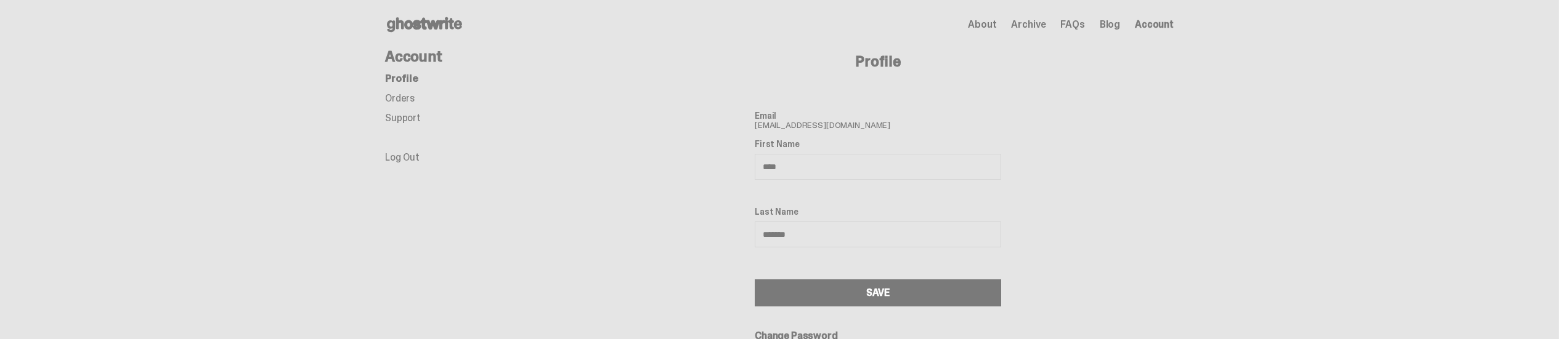
click at [410, 98] on link "Orders" at bounding box center [400, 98] width 30 height 13
